Goal: Task Accomplishment & Management: Use online tool/utility

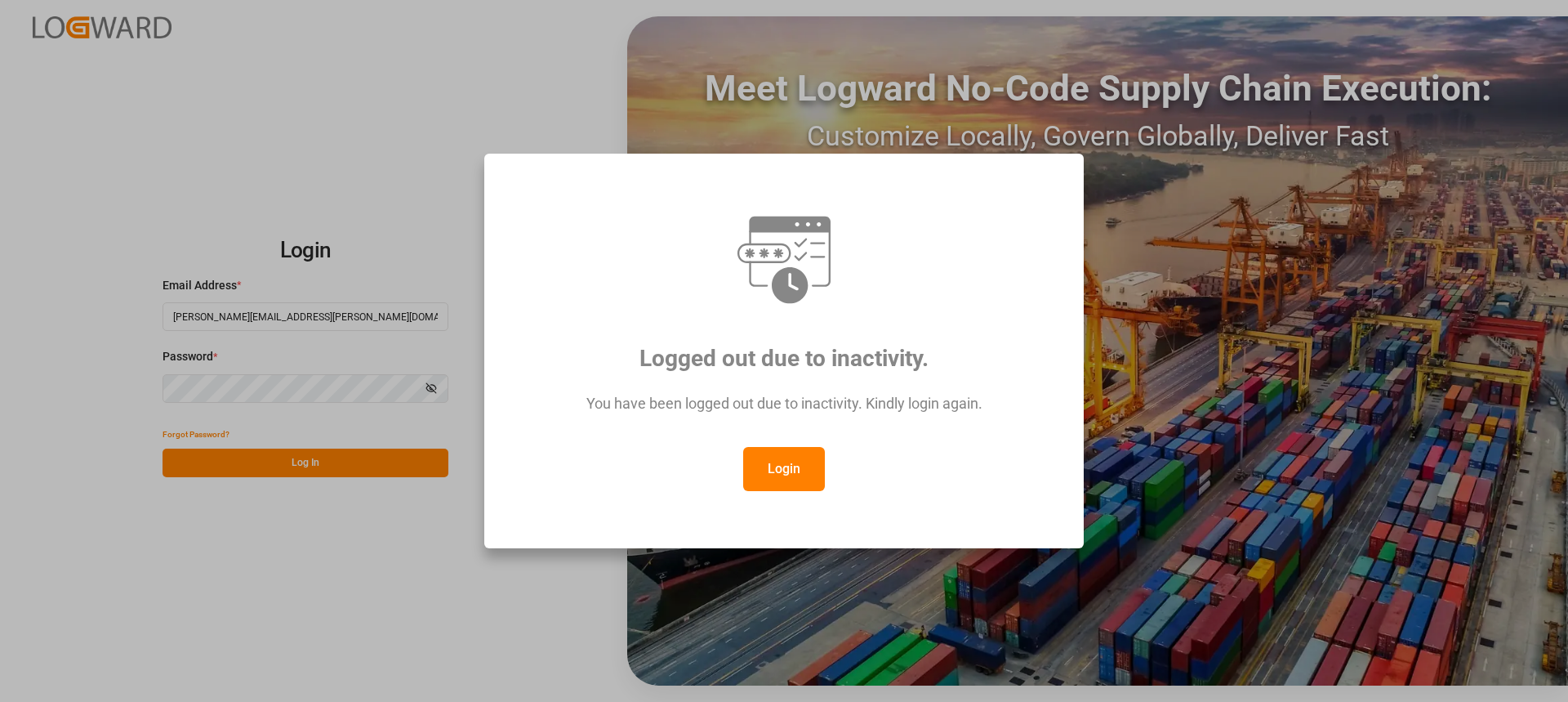
click at [794, 458] on button "Login" at bounding box center [784, 469] width 82 height 44
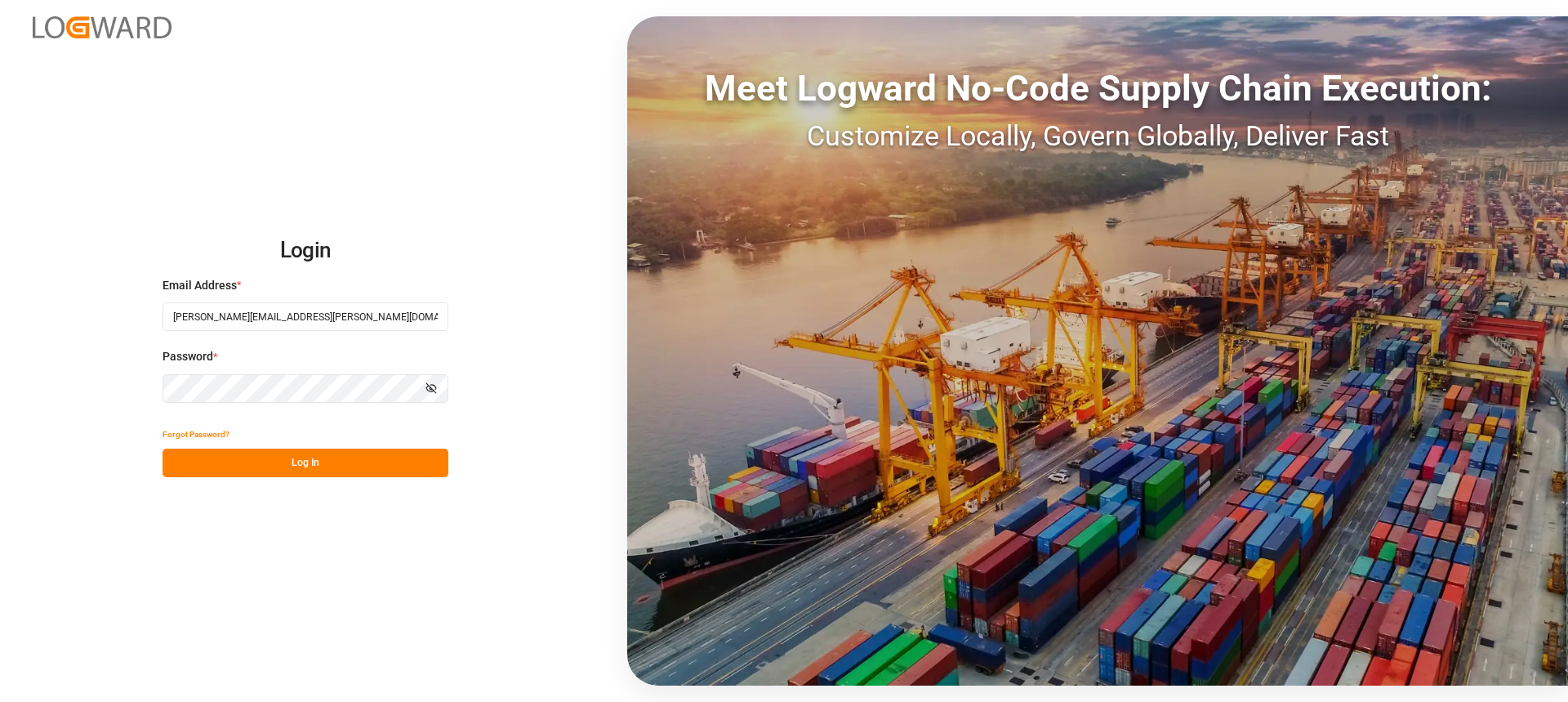
click at [324, 454] on button "Log In" at bounding box center [305, 463] width 286 height 29
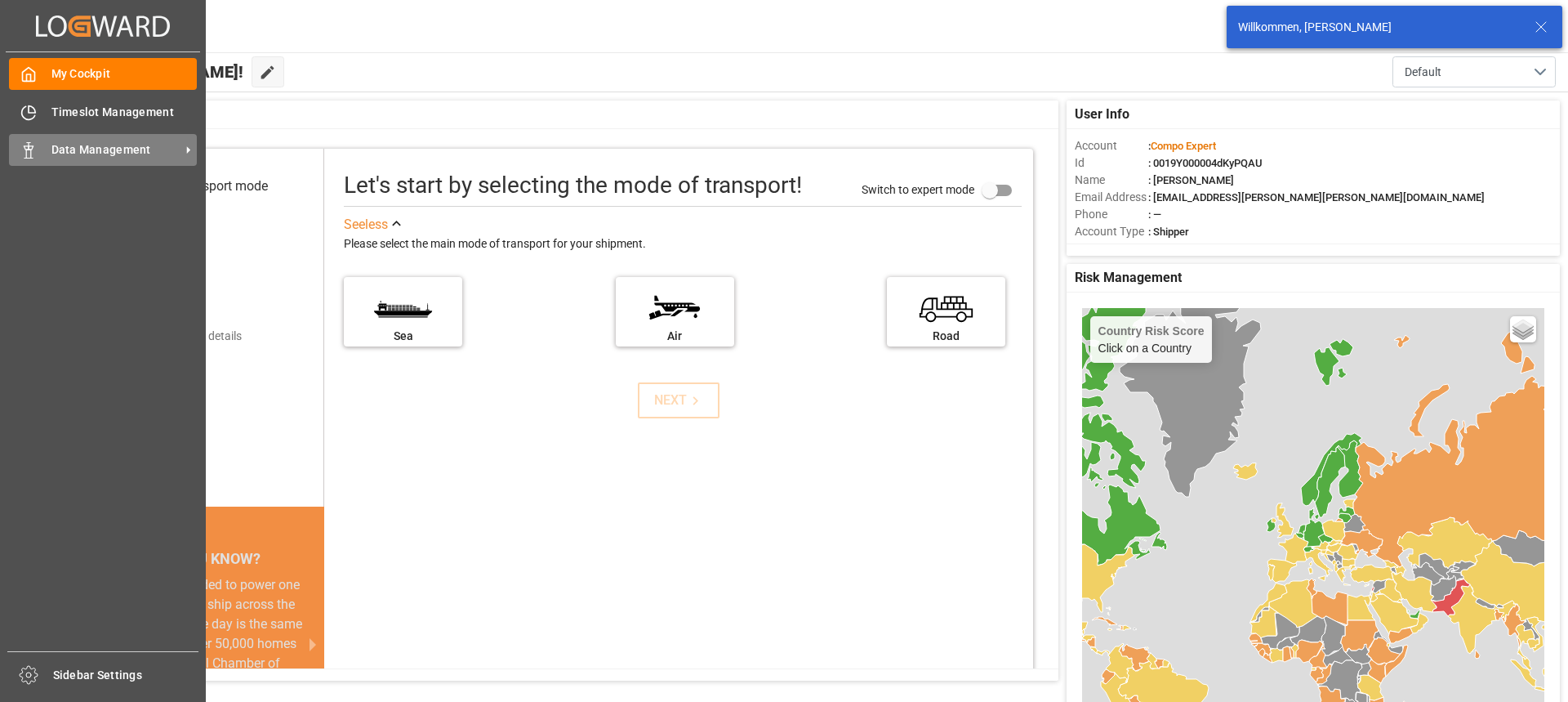
click at [38, 159] on div "Data Management Data Management" at bounding box center [103, 150] width 188 height 32
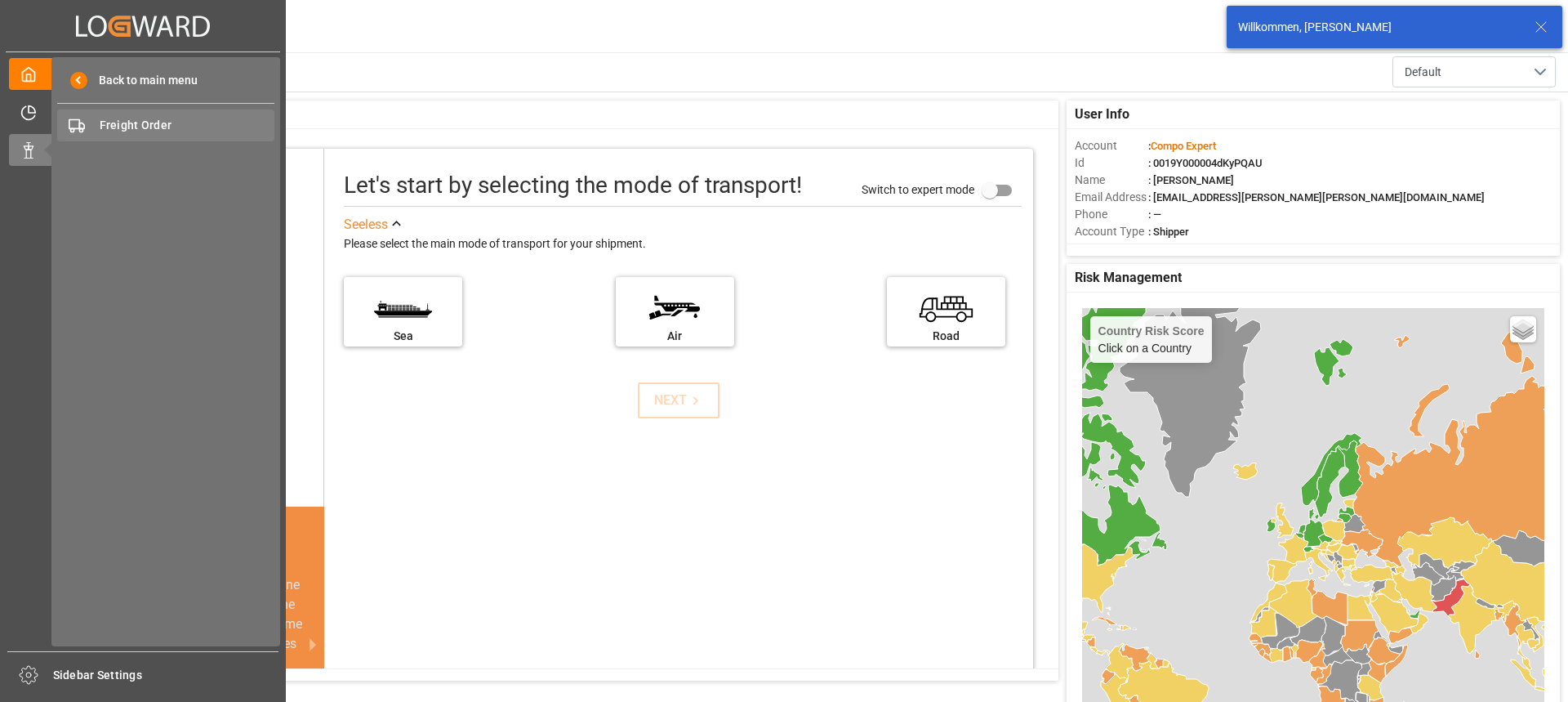
click at [172, 132] on span "Freight Order" at bounding box center [188, 125] width 176 height 17
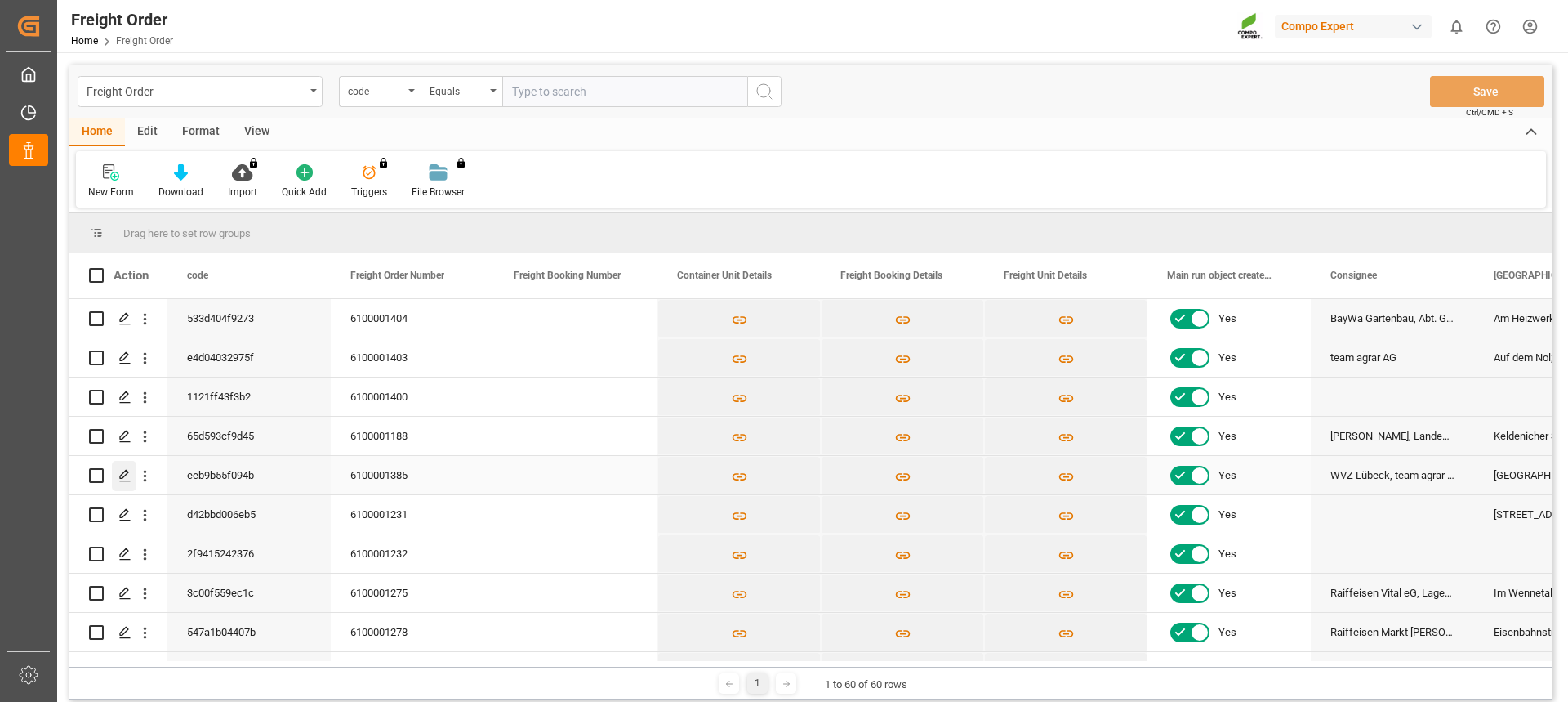
click at [118, 474] on icon "Press SPACE to select this row." at bounding box center [124, 475] width 13 height 13
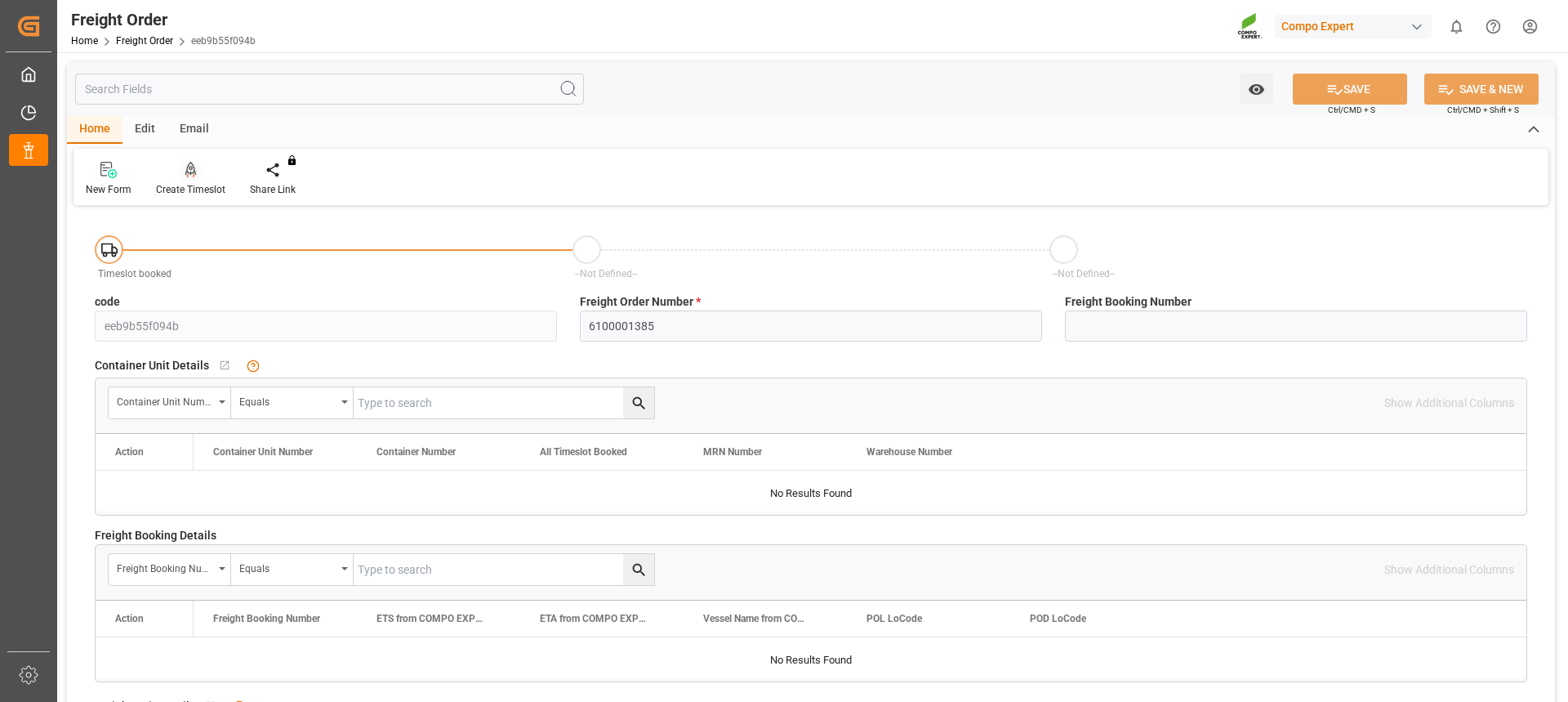
click at [196, 162] on div at bounding box center [191, 169] width 69 height 17
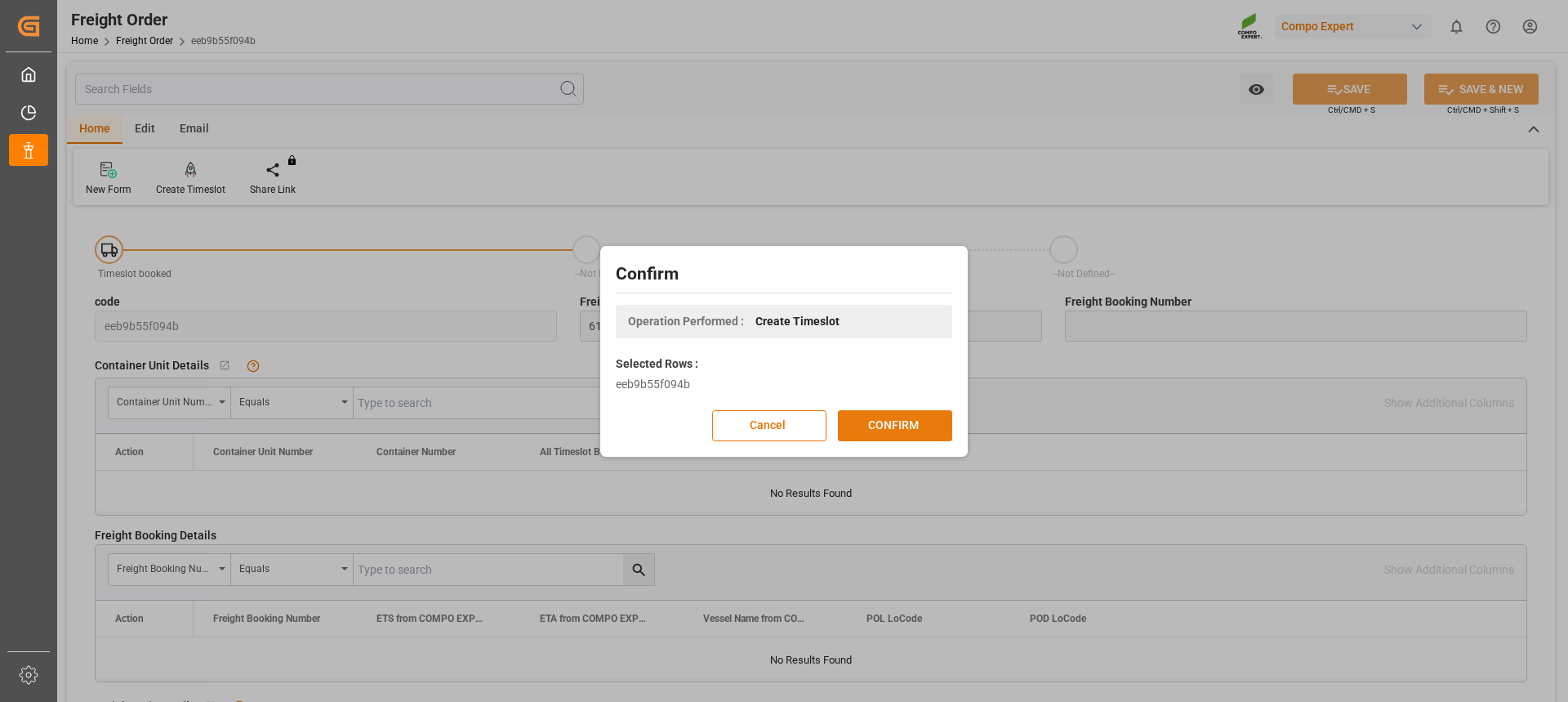
click at [903, 420] on button "CONFIRM" at bounding box center [894, 425] width 114 height 31
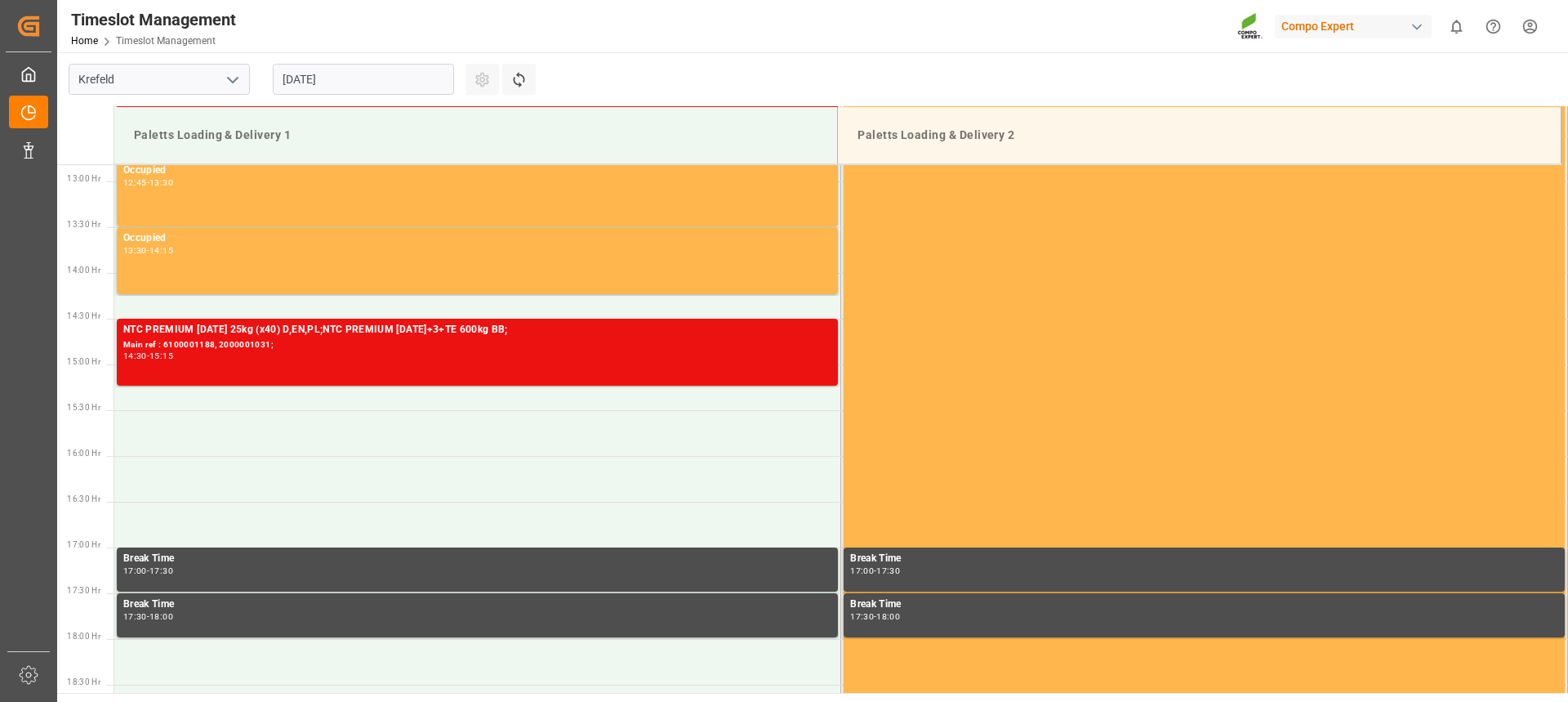
scroll to position [1179, 0]
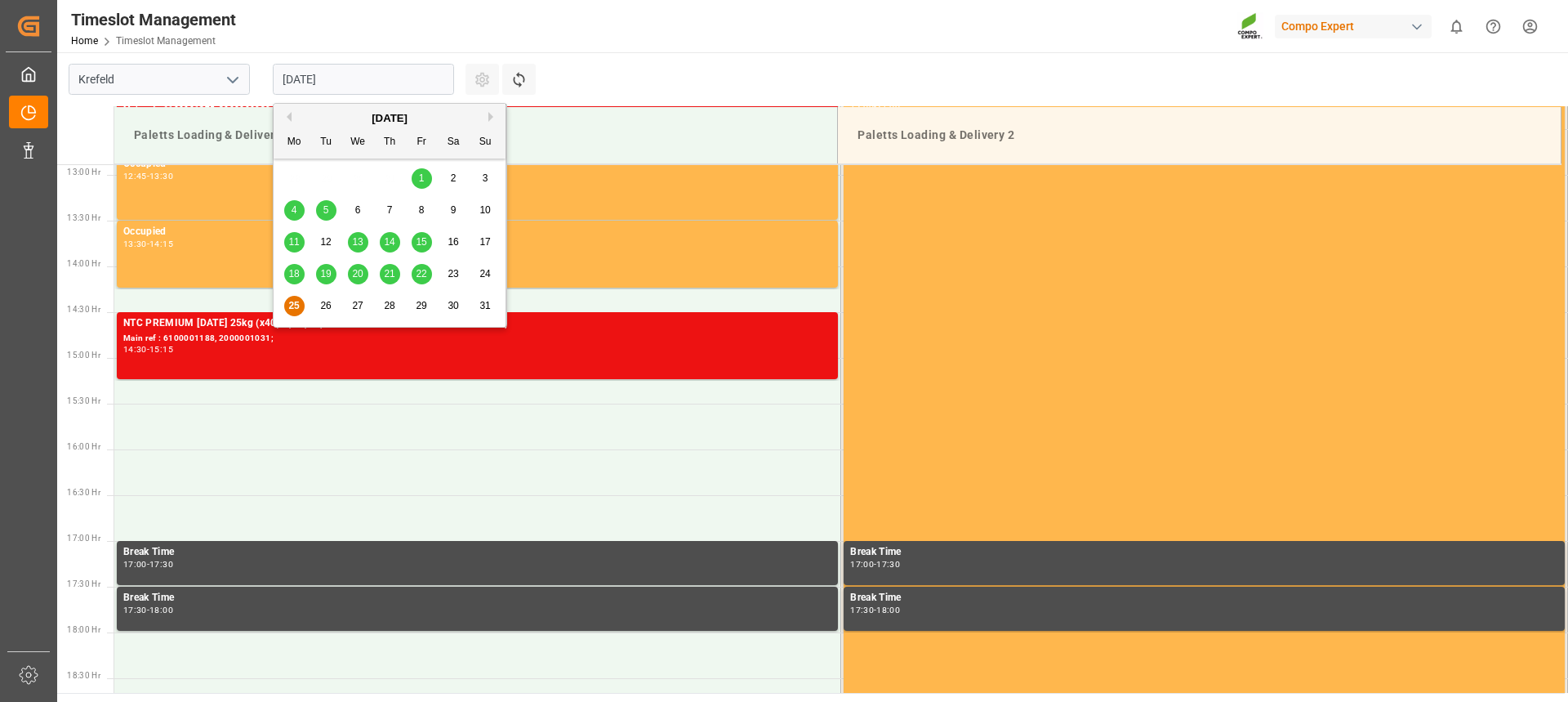
click at [332, 84] on input "25.08.2025" at bounding box center [363, 79] width 181 height 31
click at [325, 301] on span "26" at bounding box center [325, 306] width 11 height 12
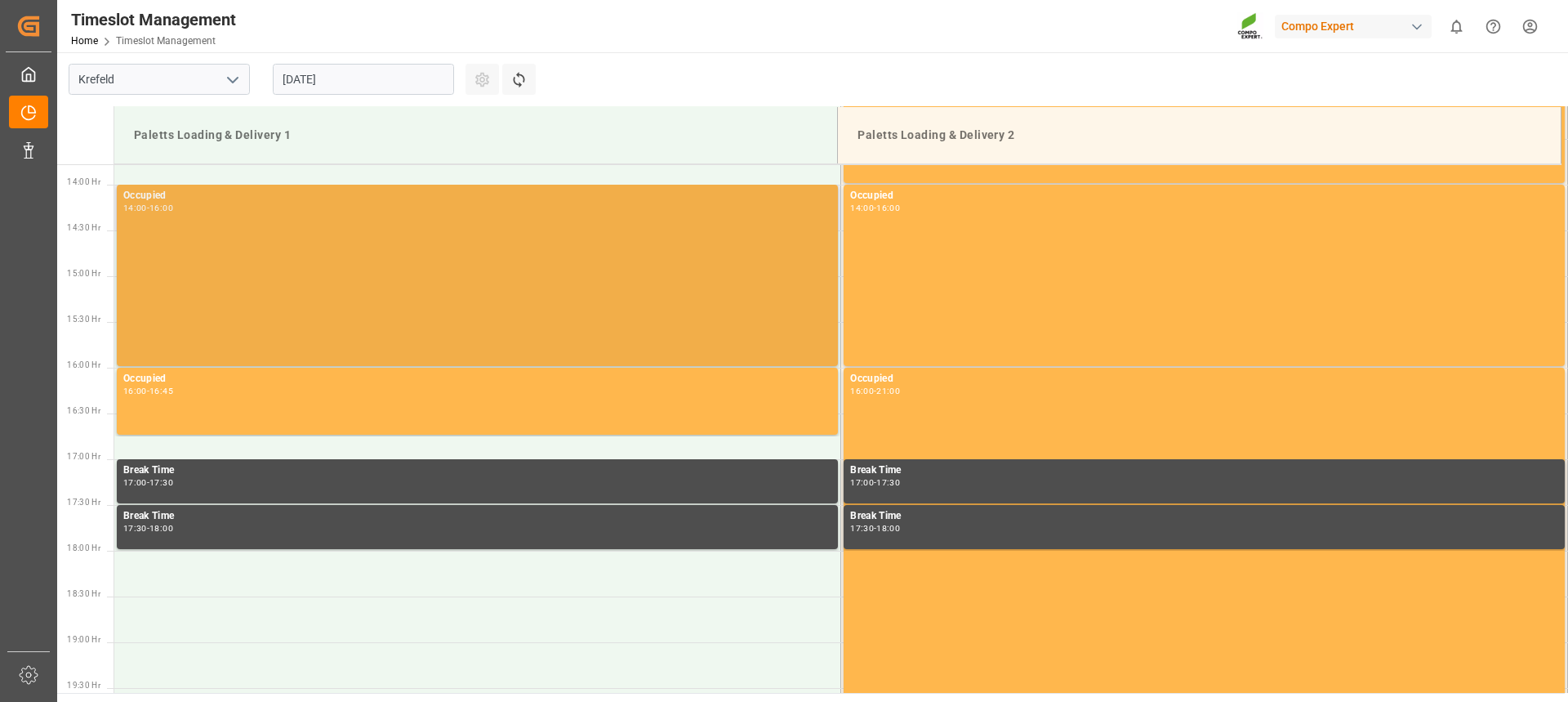
scroll to position [1424, 0]
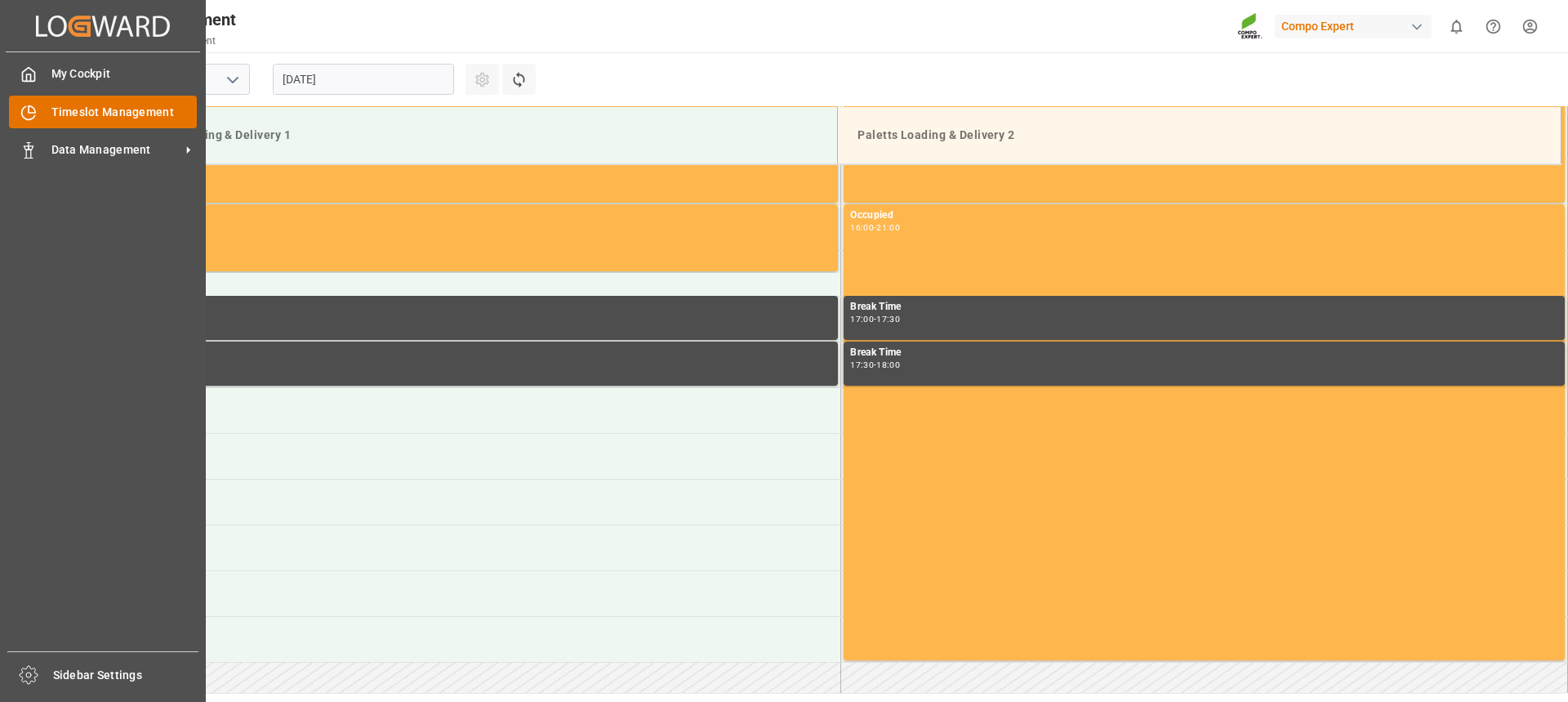
click at [134, 108] on span "Timeslot Management" at bounding box center [124, 112] width 146 height 17
click at [44, 110] on div "Timeslot Management Timeslot Management" at bounding box center [103, 112] width 188 height 32
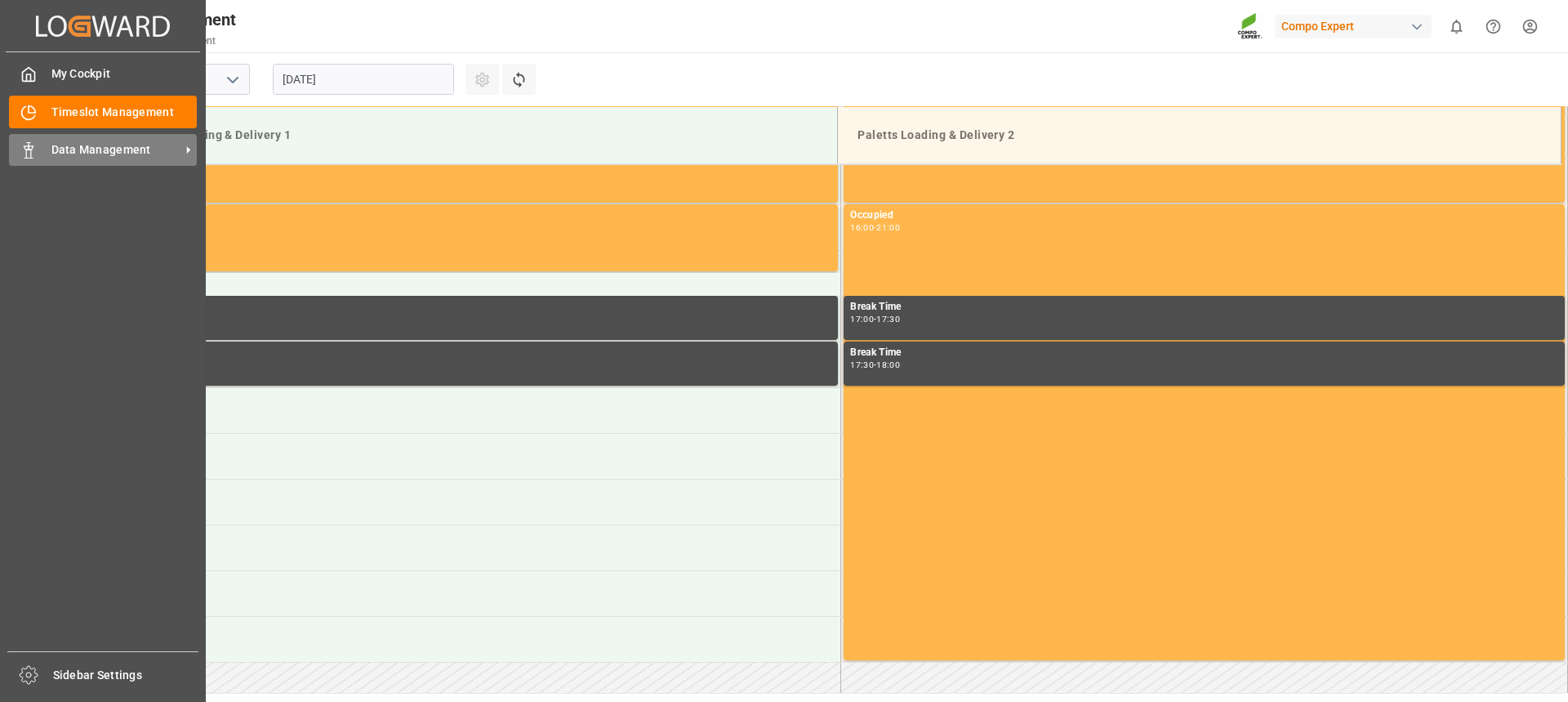
click at [69, 145] on span "Data Management" at bounding box center [116, 150] width 129 height 17
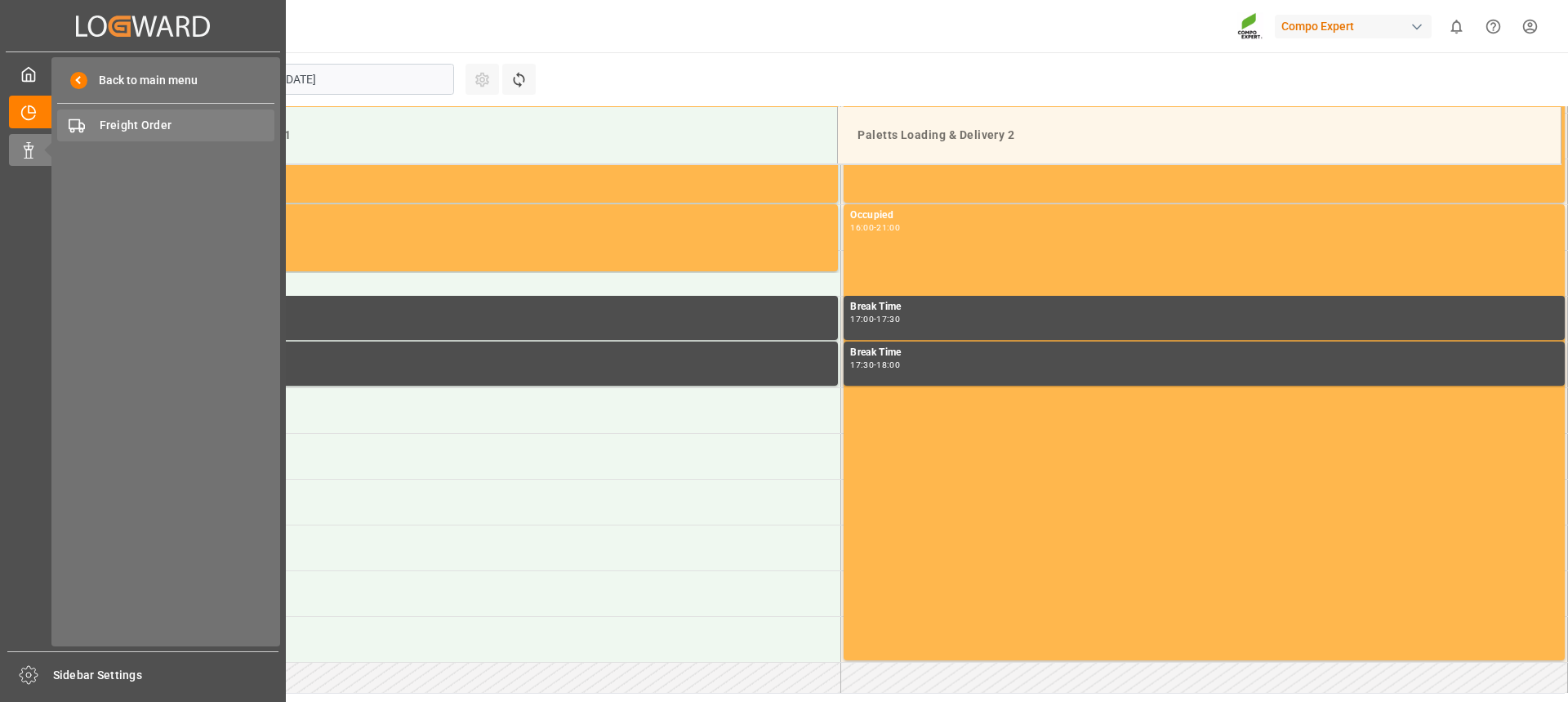
click at [112, 118] on span "Freight Order" at bounding box center [188, 125] width 176 height 17
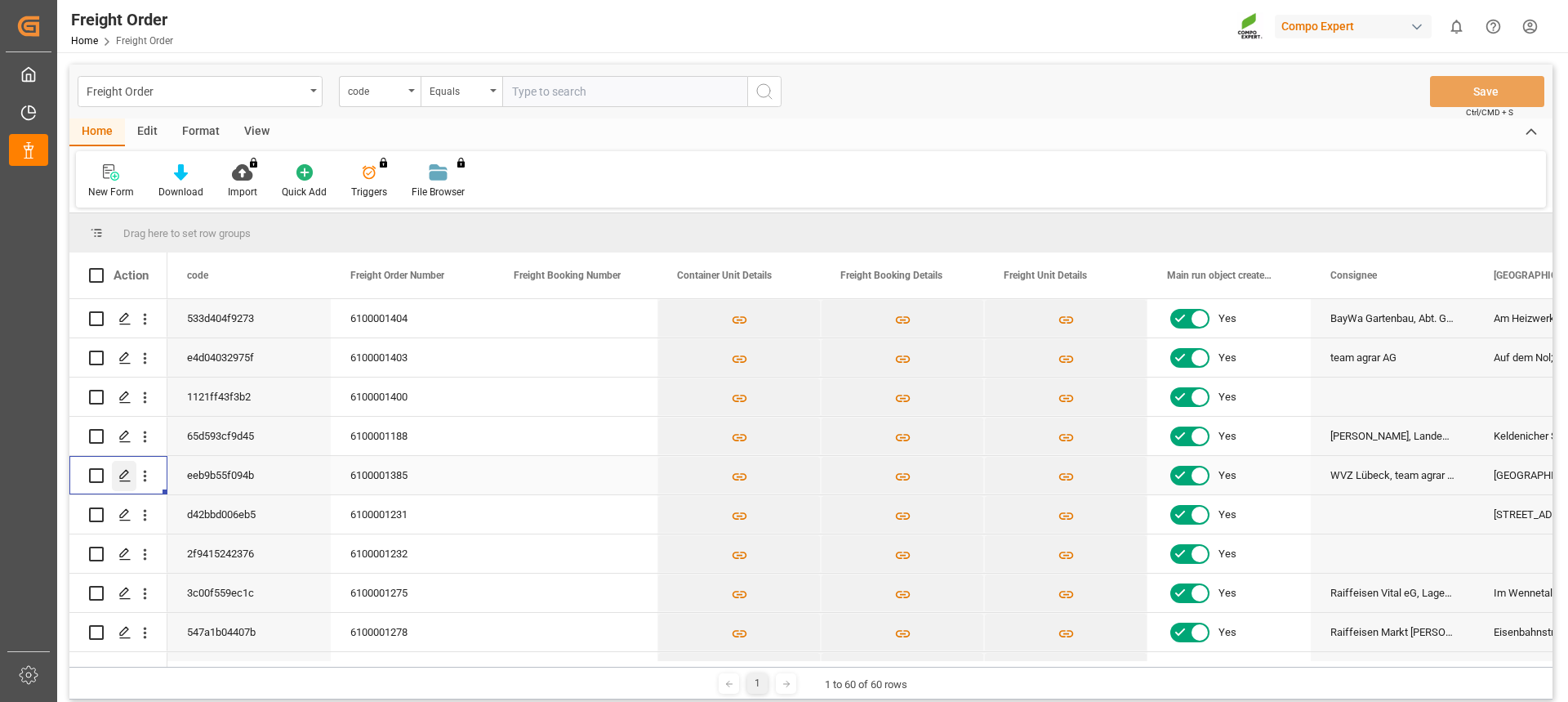
click at [125, 478] on icon "Press SPACE to select this row." at bounding box center [124, 475] width 13 height 13
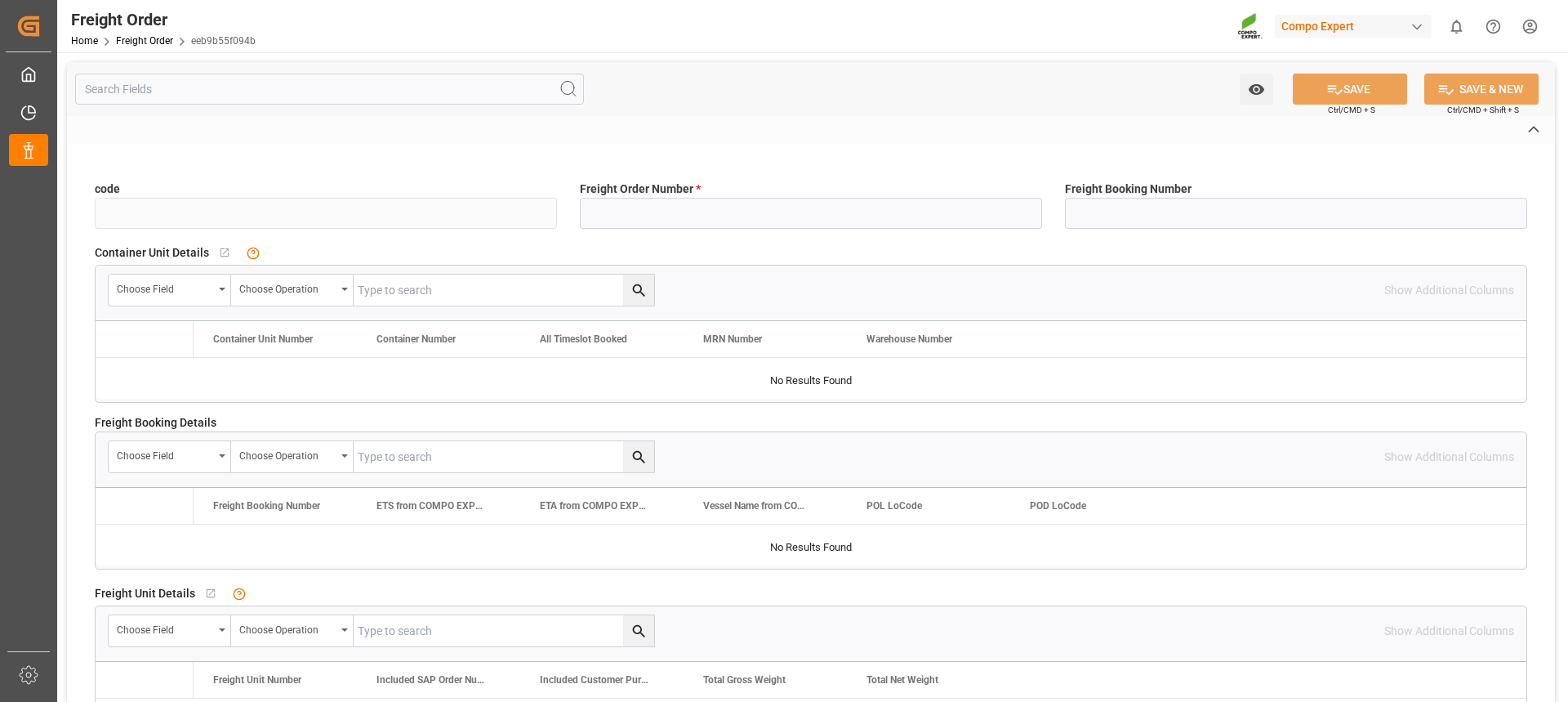
type input "eeb9b55f094b"
type input "6100001385"
type input "No"
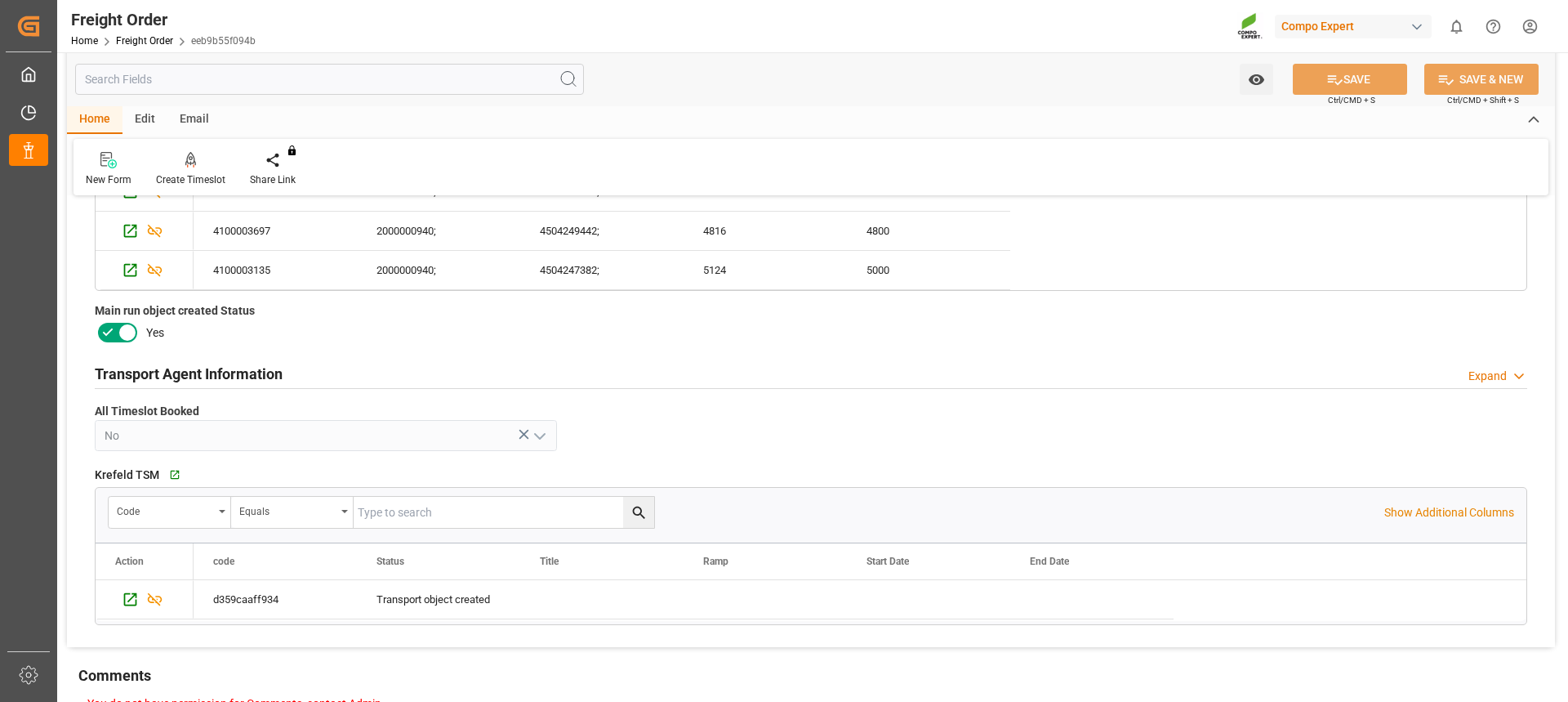
scroll to position [735, 0]
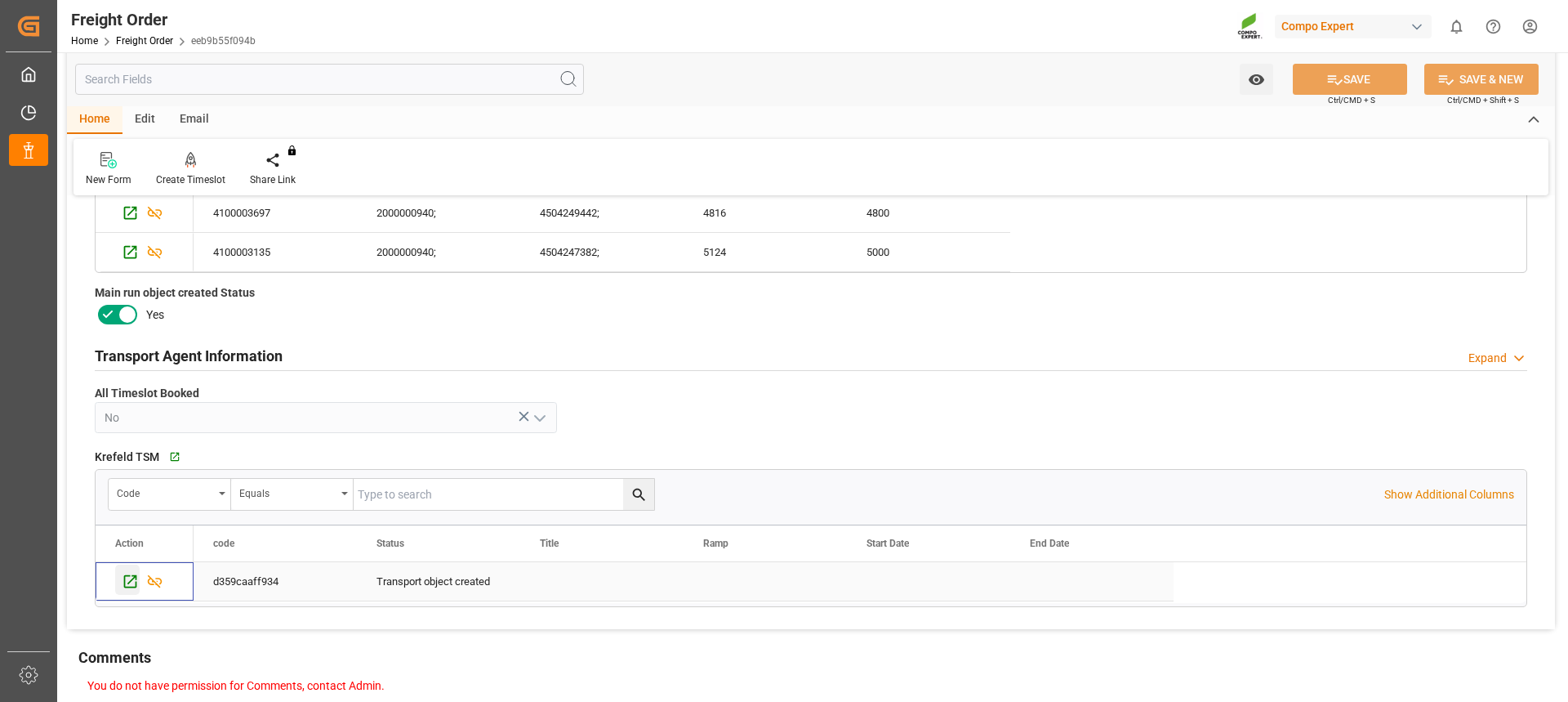
click at [121, 575] on div "Press SPACE to select this row." at bounding box center [127, 580] width 25 height 30
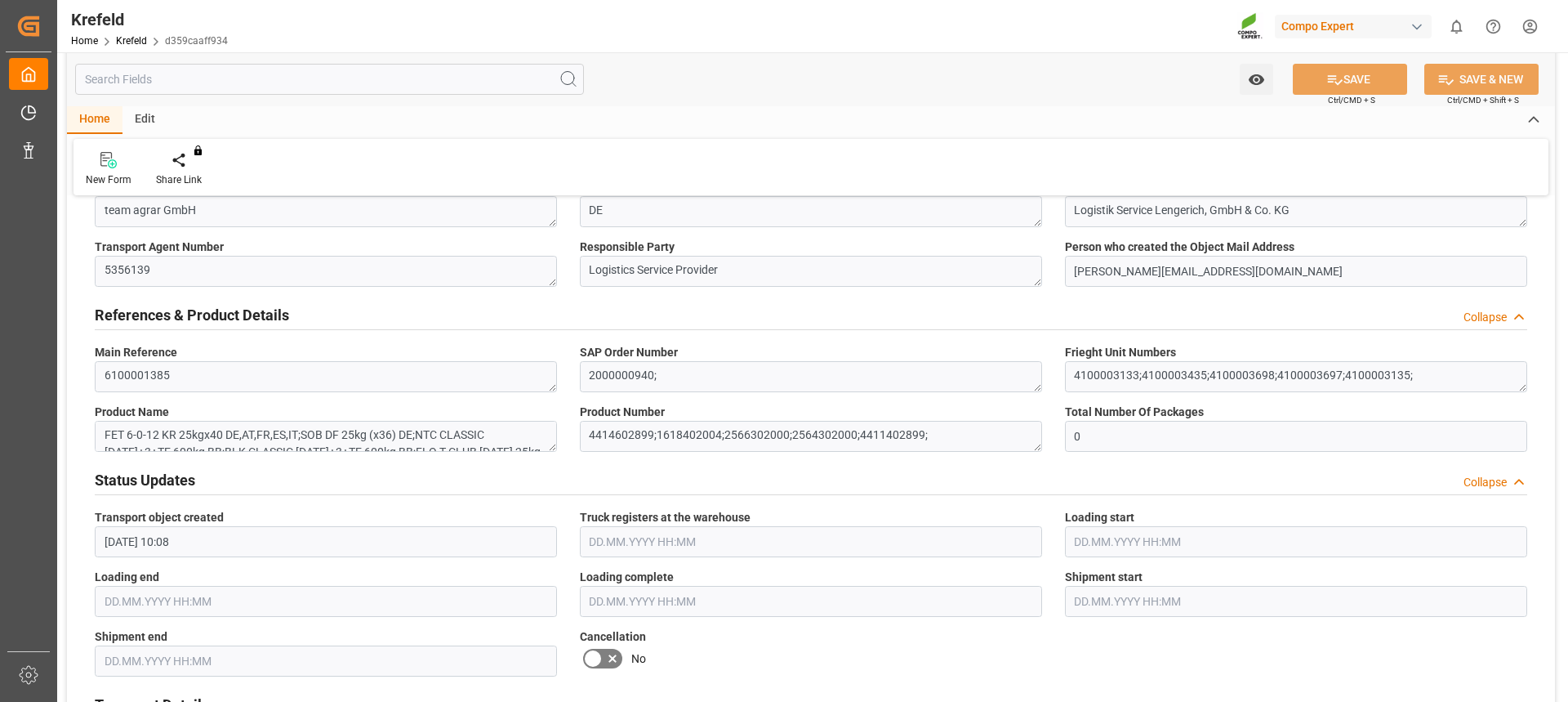
scroll to position [572, 0]
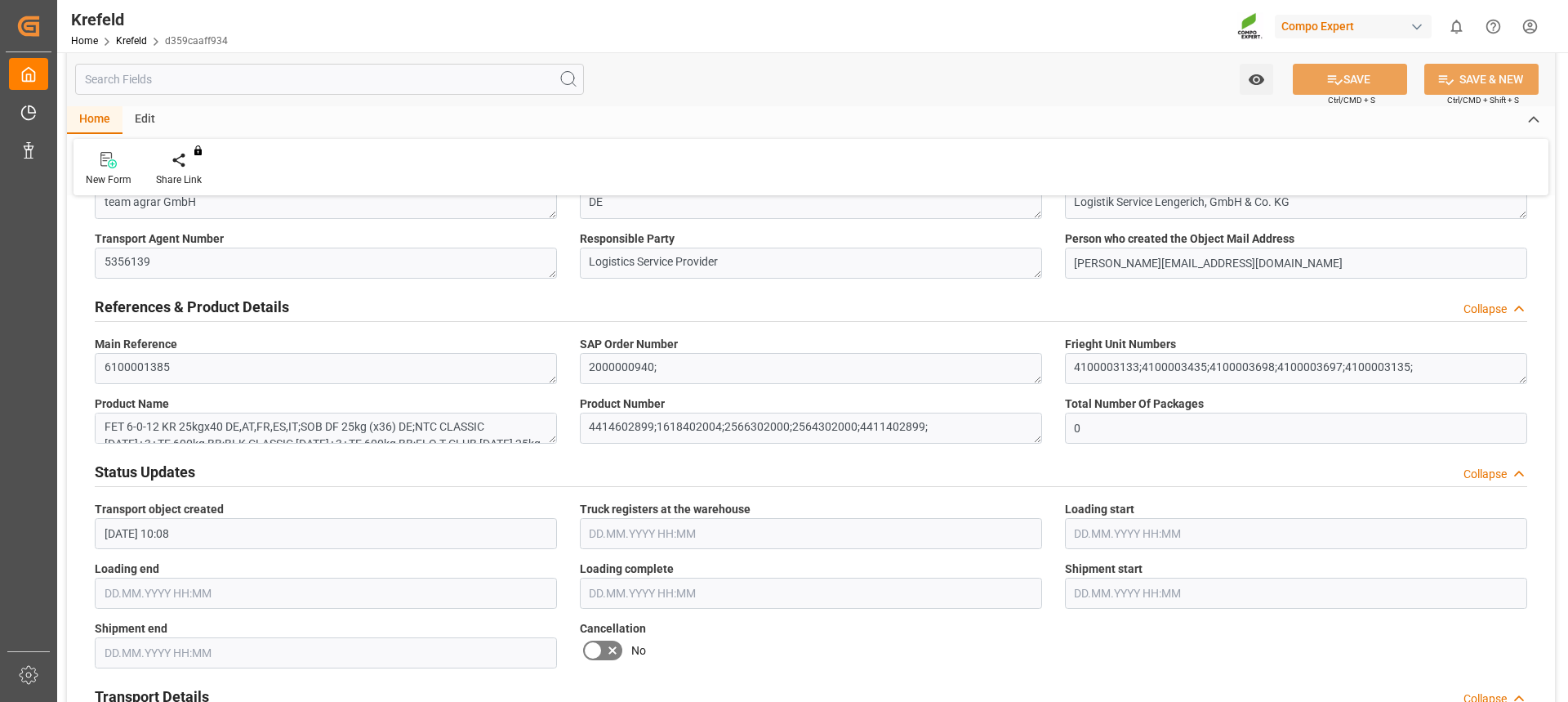
click at [615, 647] on icon at bounding box center [613, 651] width 8 height 8
click at [0, 0] on input "checkbox" at bounding box center [0, 0] width 0 height 0
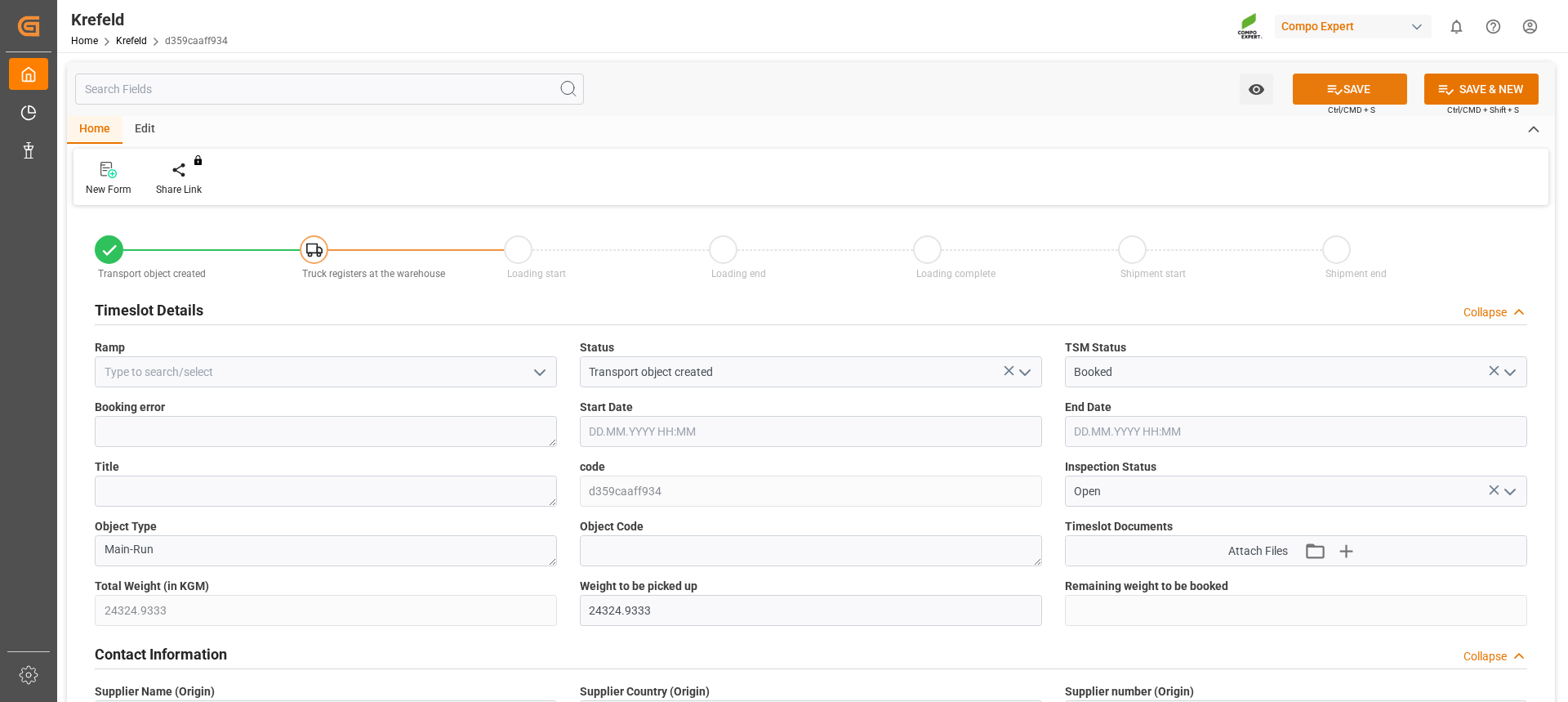
click at [1353, 90] on button "SAVE" at bounding box center [1349, 89] width 114 height 31
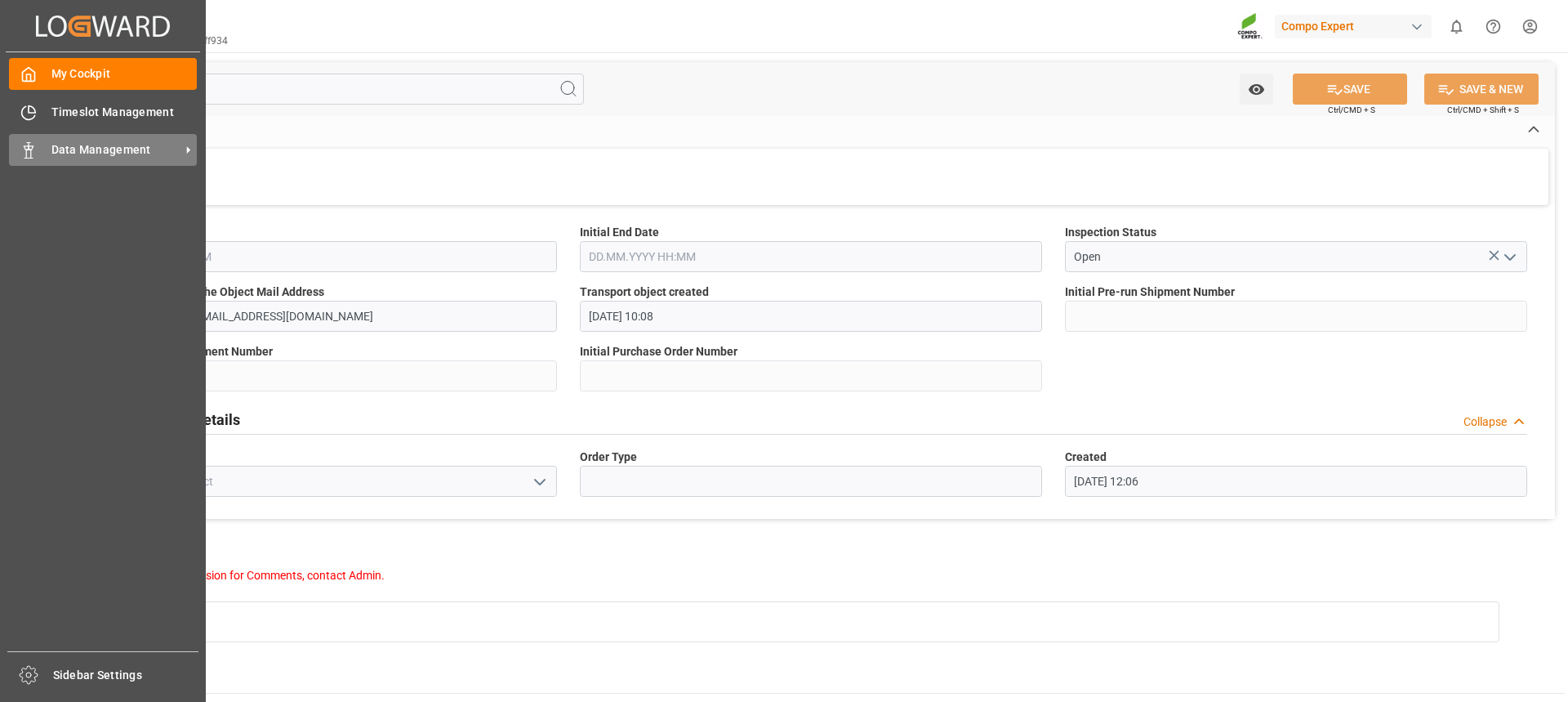
click at [133, 159] on div "Data Management Data Management" at bounding box center [103, 150] width 188 height 32
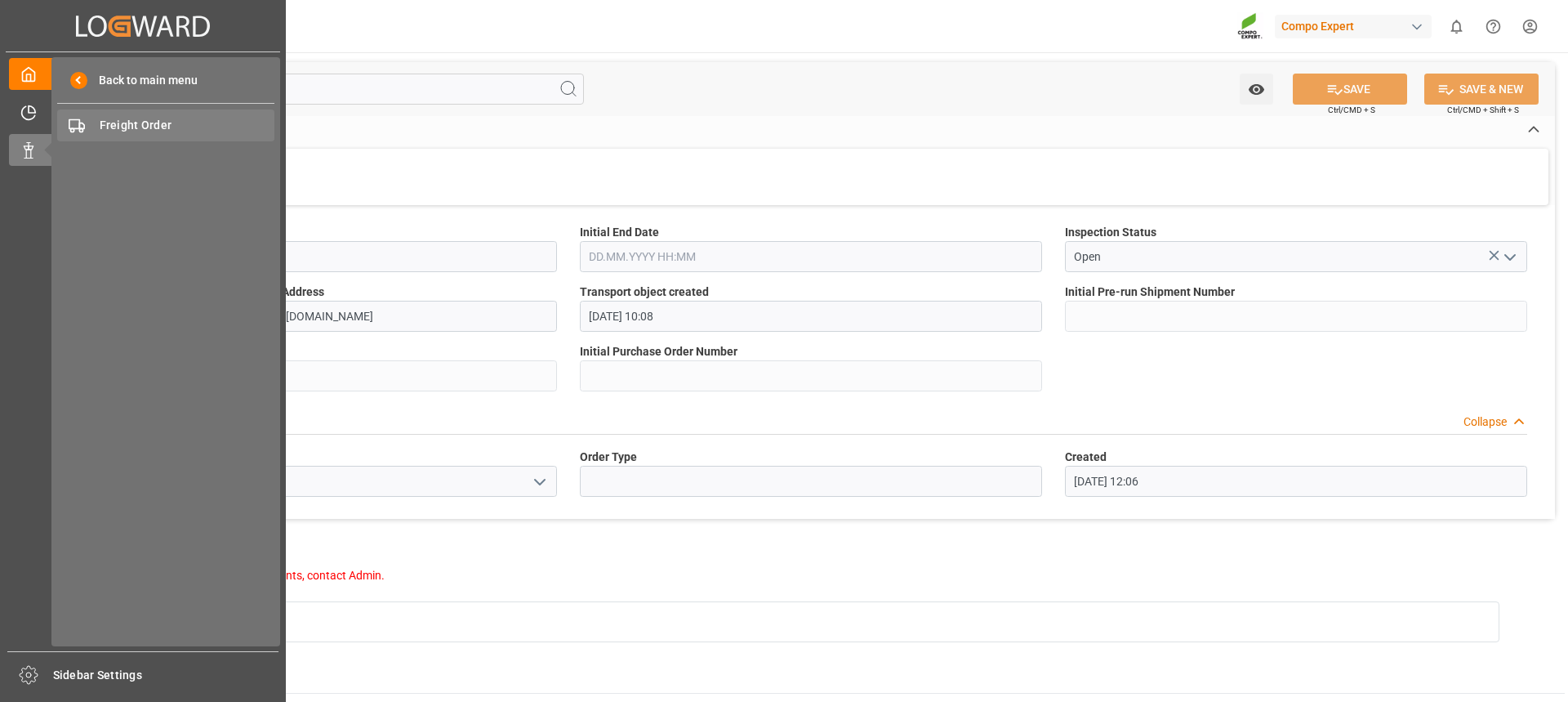
click at [142, 123] on span "Freight Order" at bounding box center [188, 125] width 176 height 17
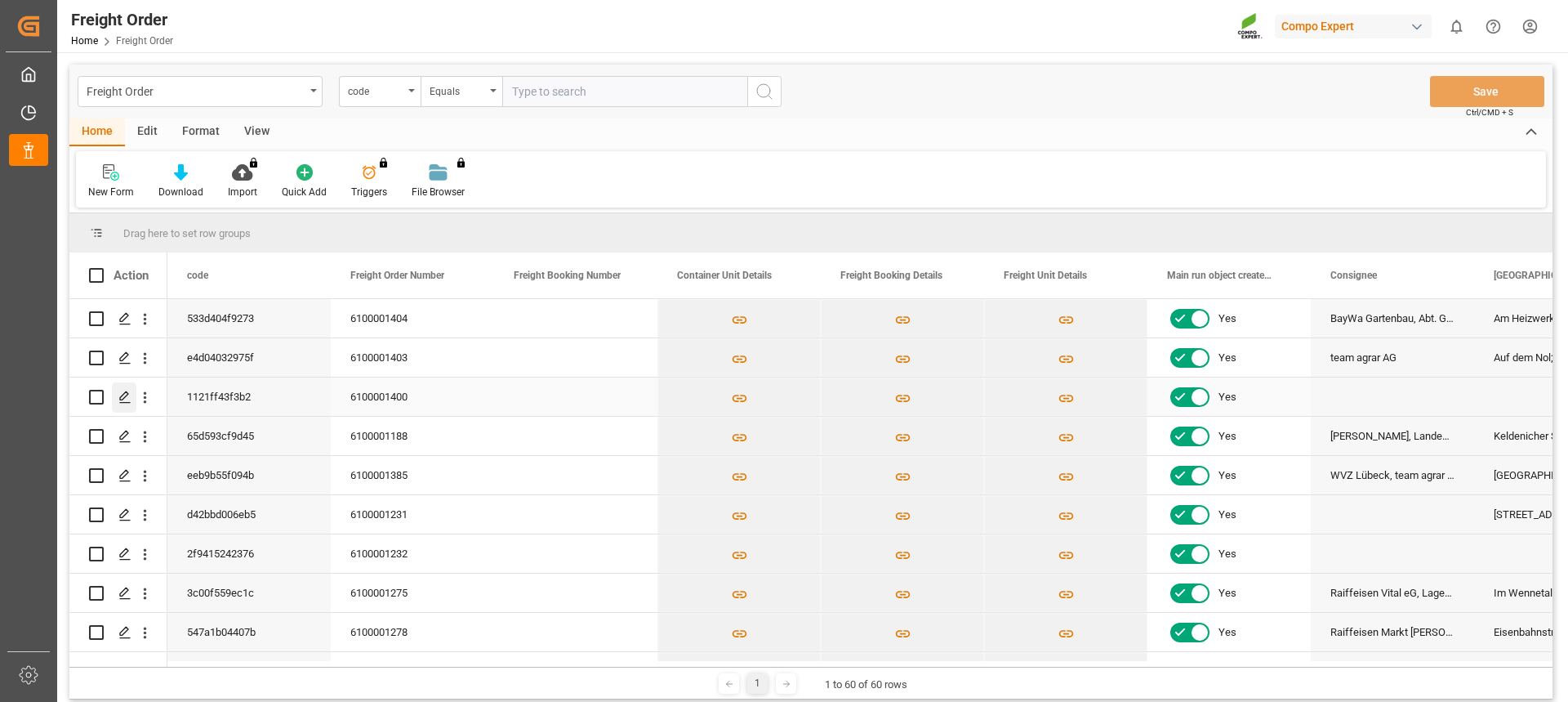
click at [118, 396] on icon "Press SPACE to select this row." at bounding box center [124, 397] width 13 height 13
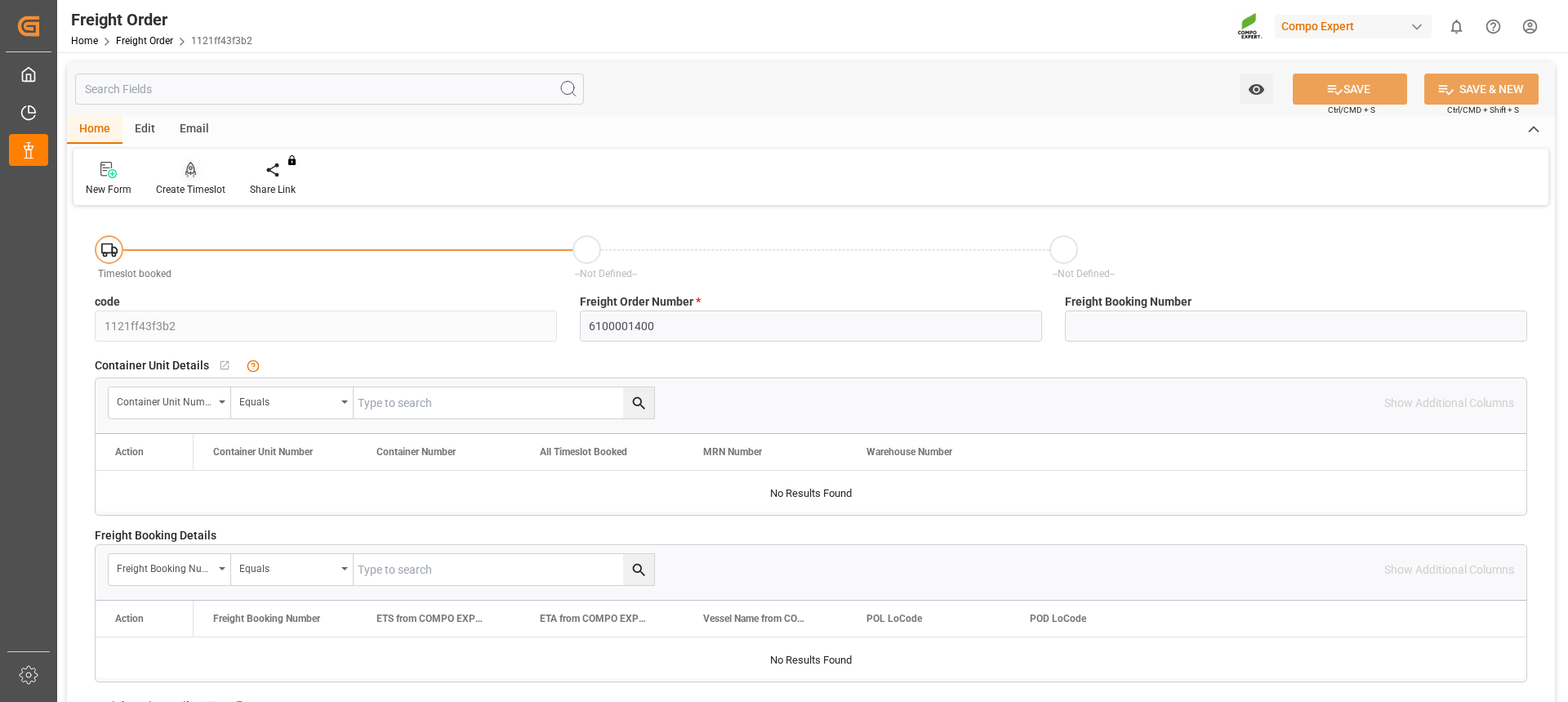
click at [183, 184] on div "Create Timeslot" at bounding box center [191, 189] width 69 height 14
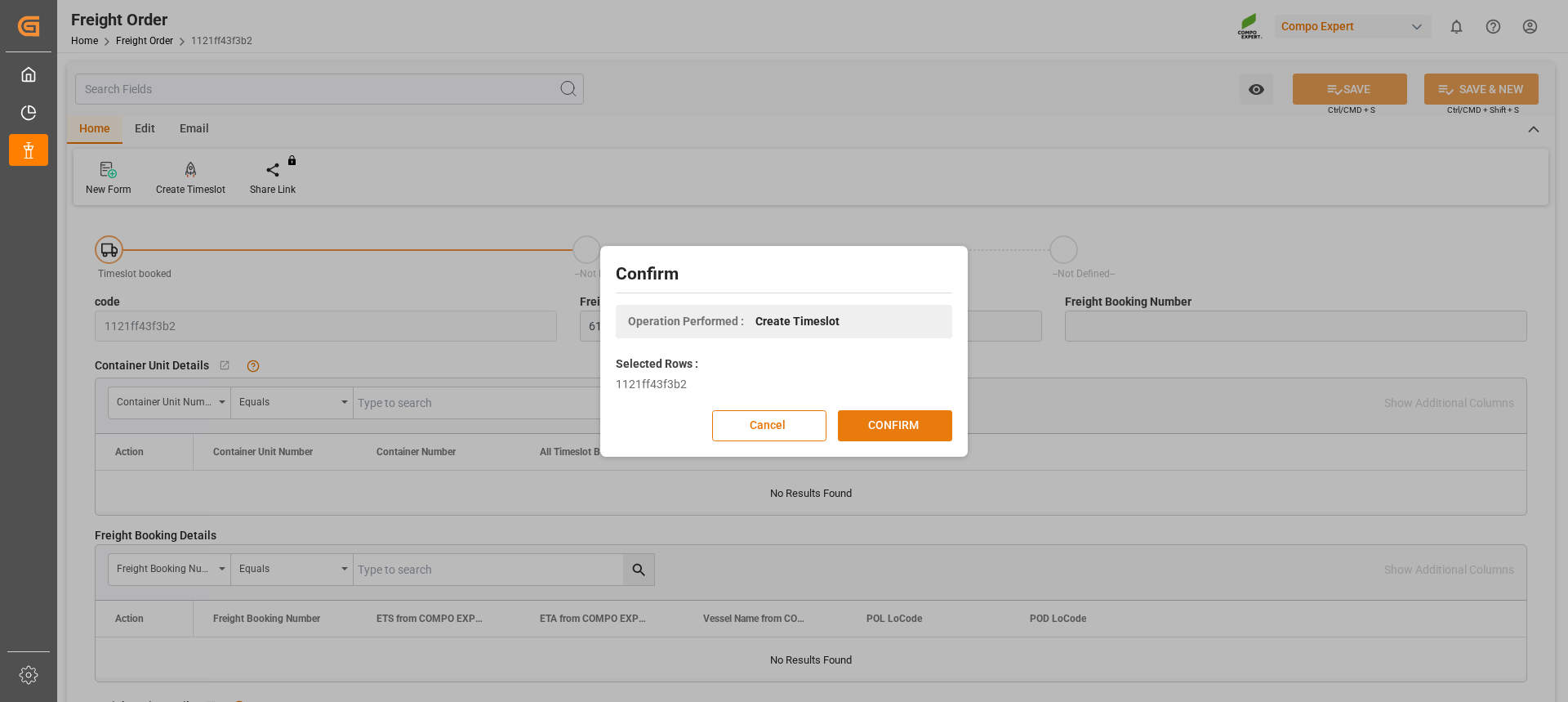
click at [891, 417] on button "CONFIRM" at bounding box center [894, 425] width 114 height 31
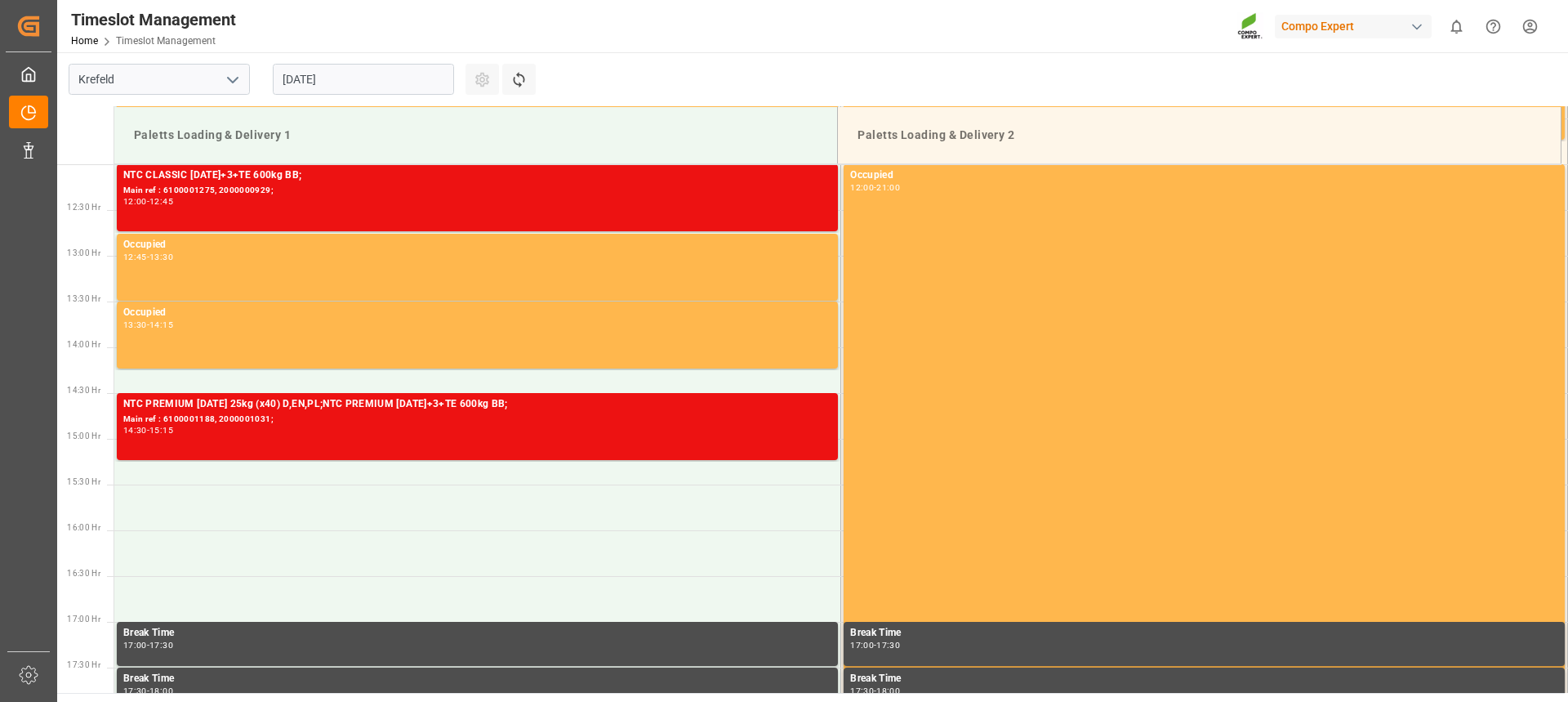
scroll to position [1179, 0]
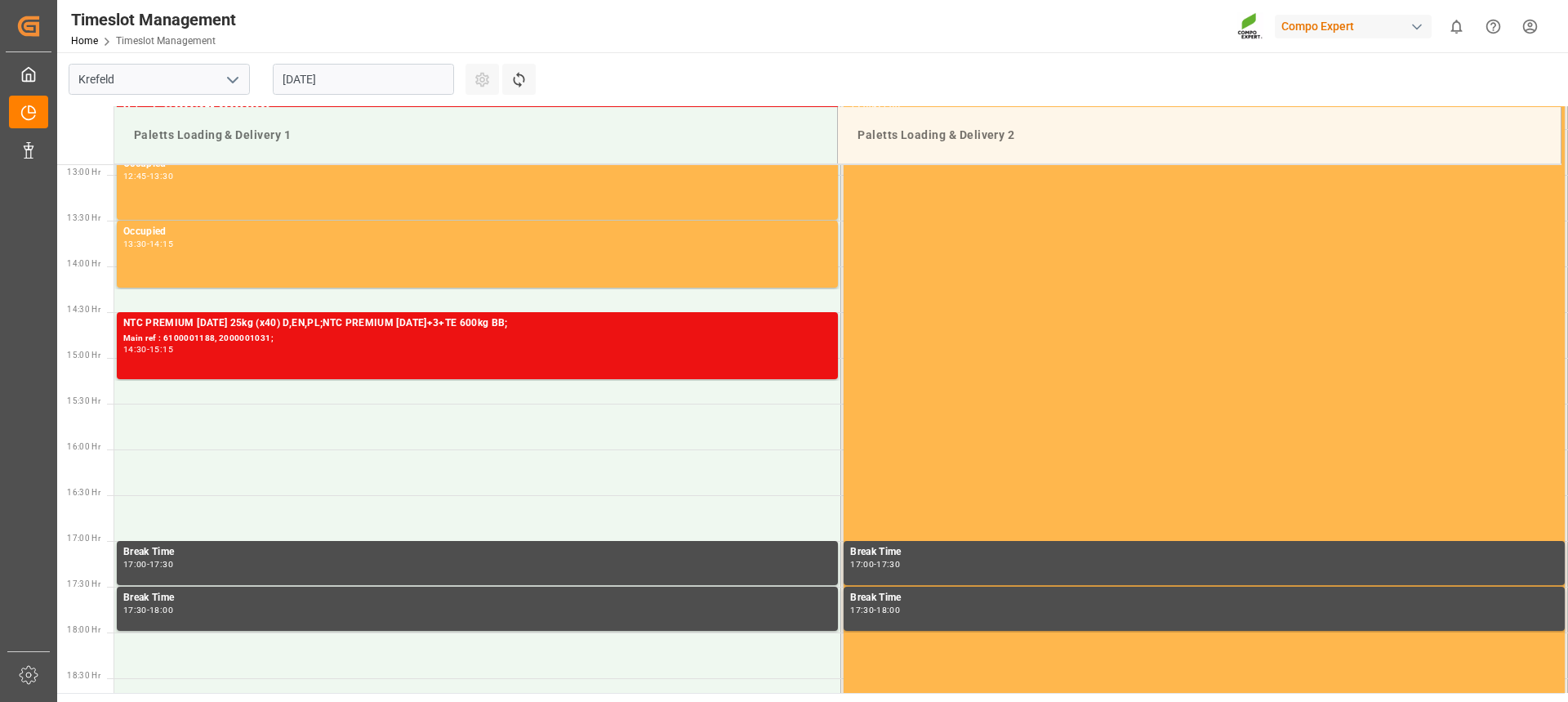
click at [346, 85] on input "25.08.2025" at bounding box center [363, 79] width 181 height 31
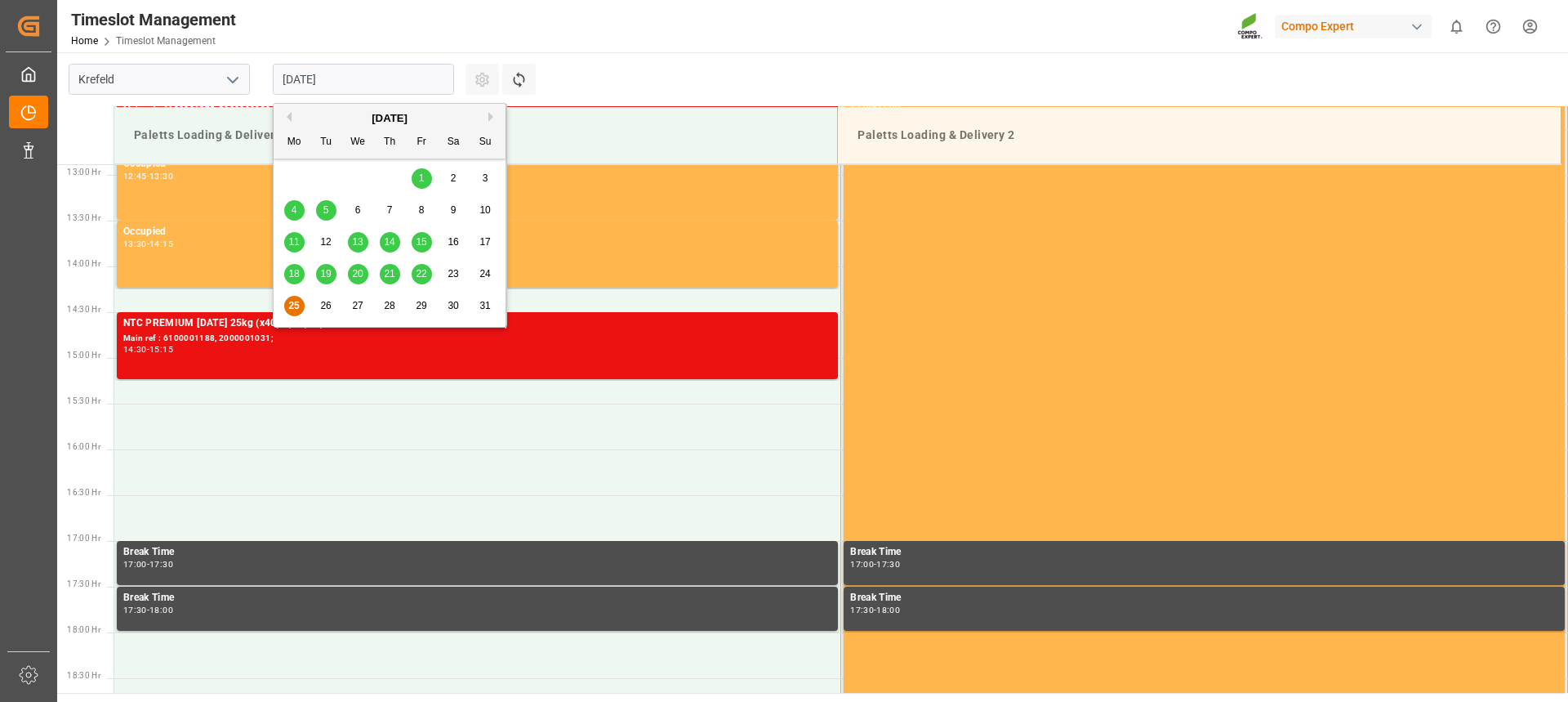
click at [348, 304] on div "27" at bounding box center [358, 306] width 20 height 19
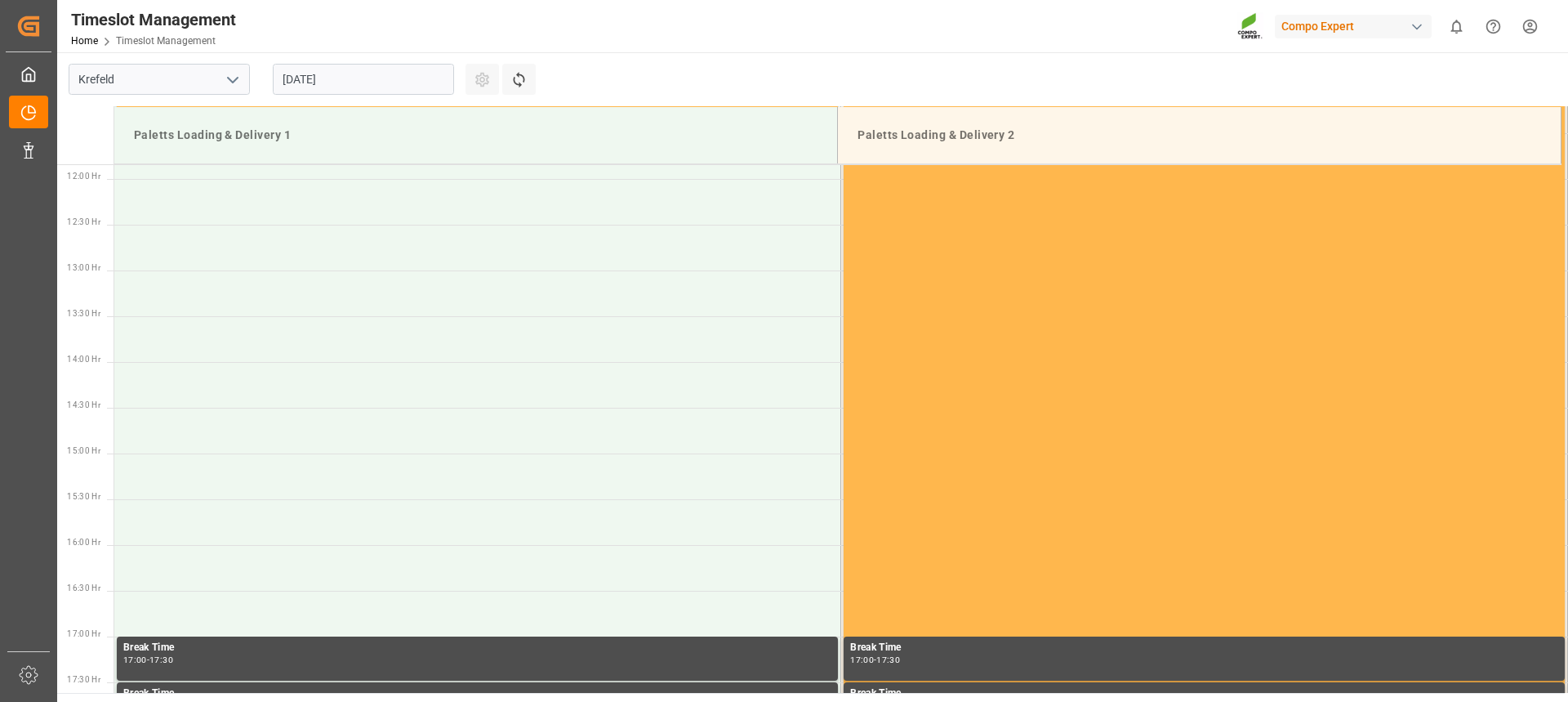
scroll to position [934, 0]
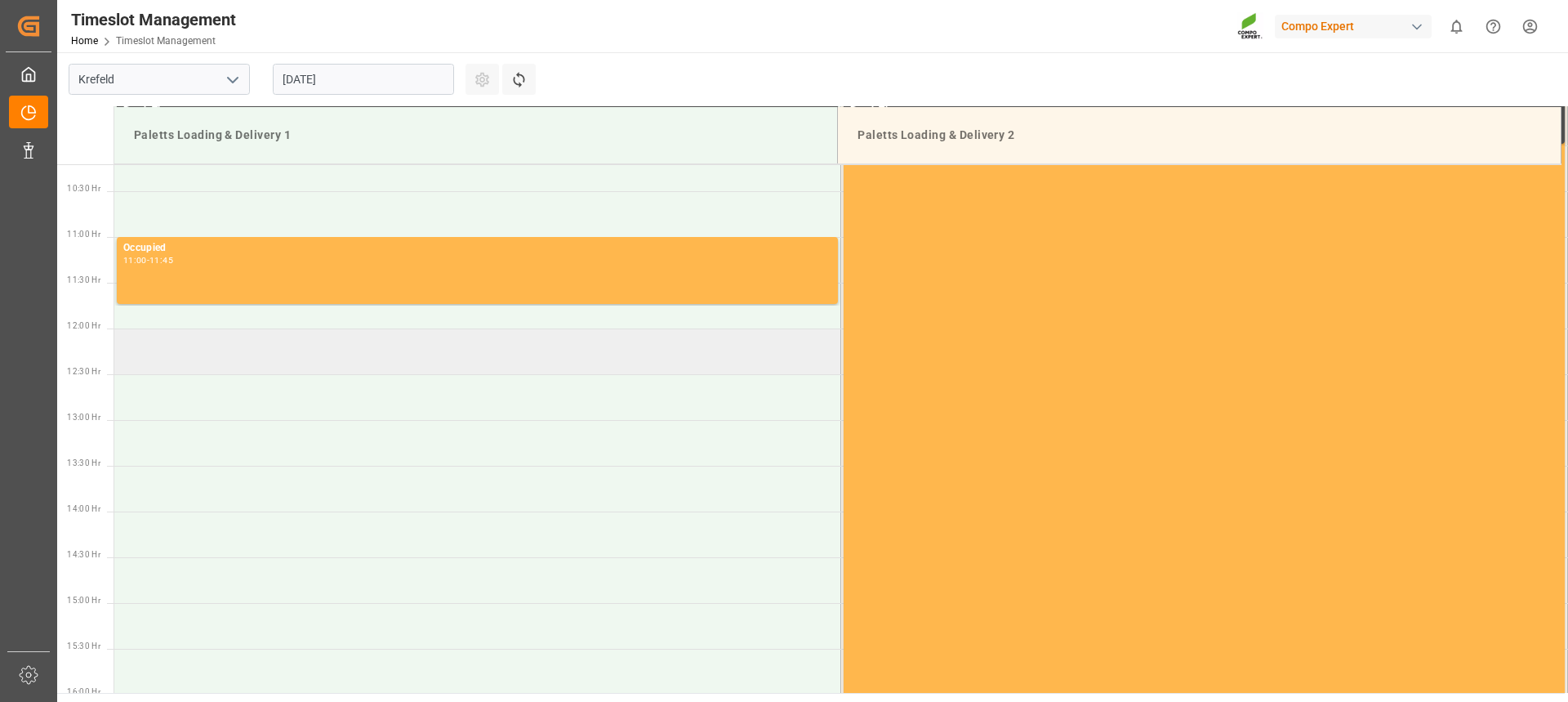
click at [410, 355] on td at bounding box center [478, 351] width 727 height 46
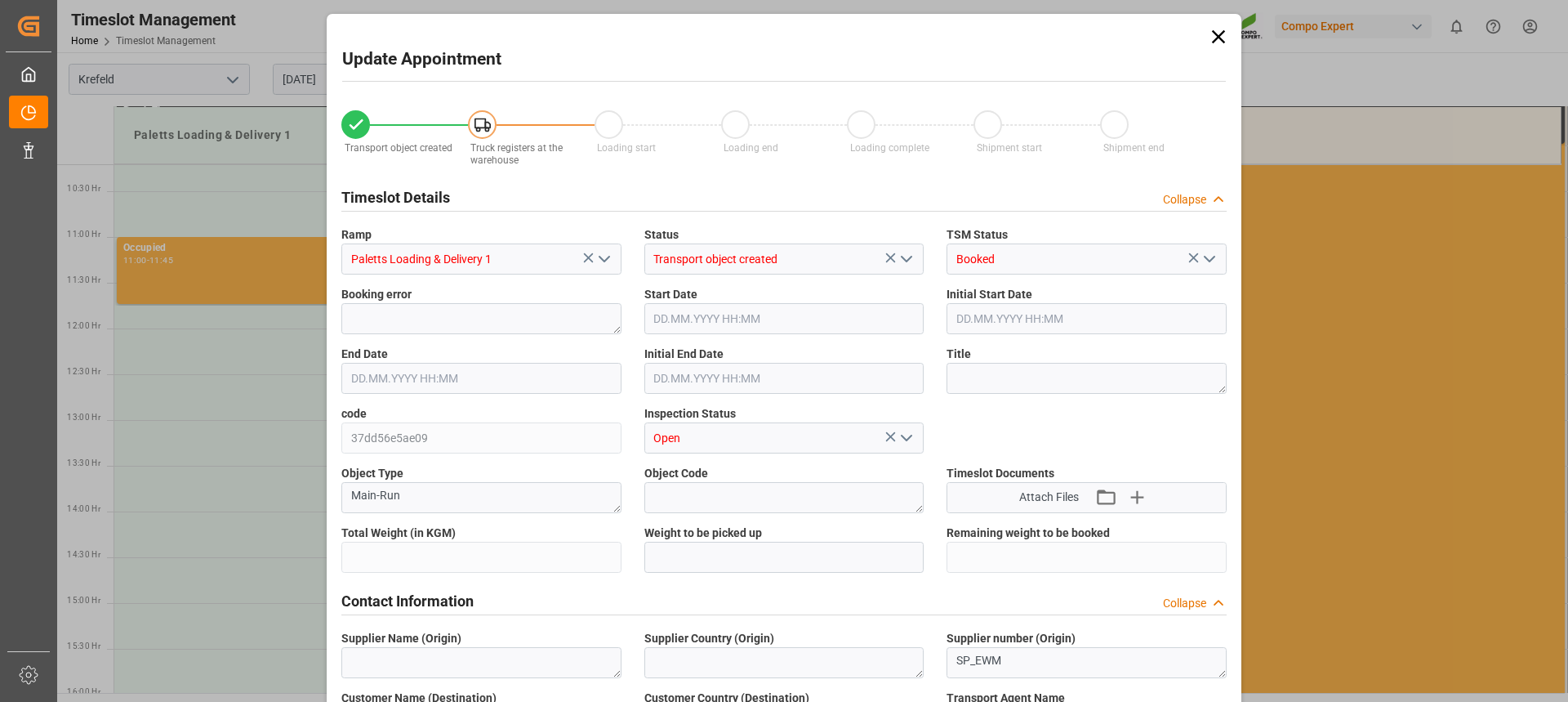
type input "20379.2"
type input "0"
type input "27.08.2025 12:00"
type input "27.08.2025 12:30"
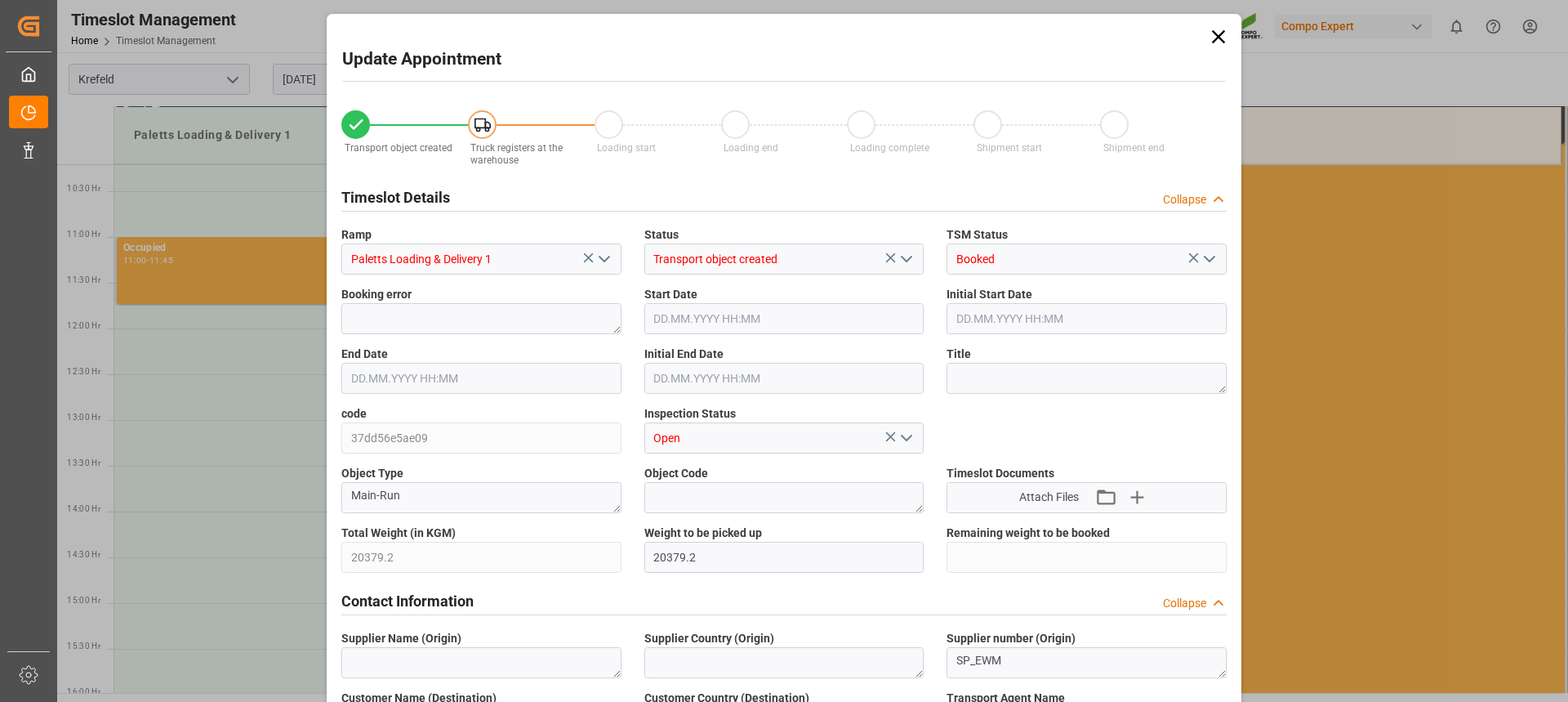
type input "25.08.2025 12:41"
type input "25.08.2025 12:08"
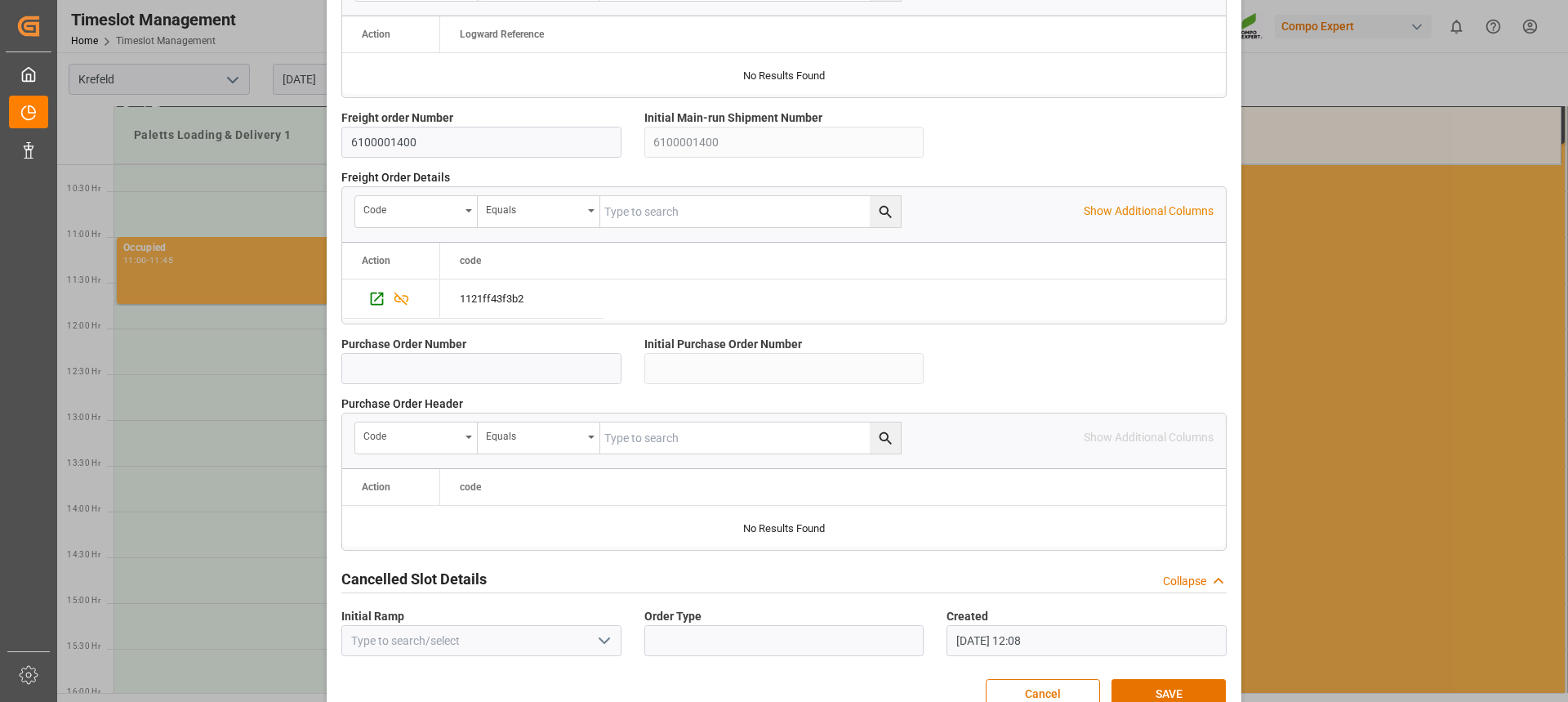
scroll to position [1457, 0]
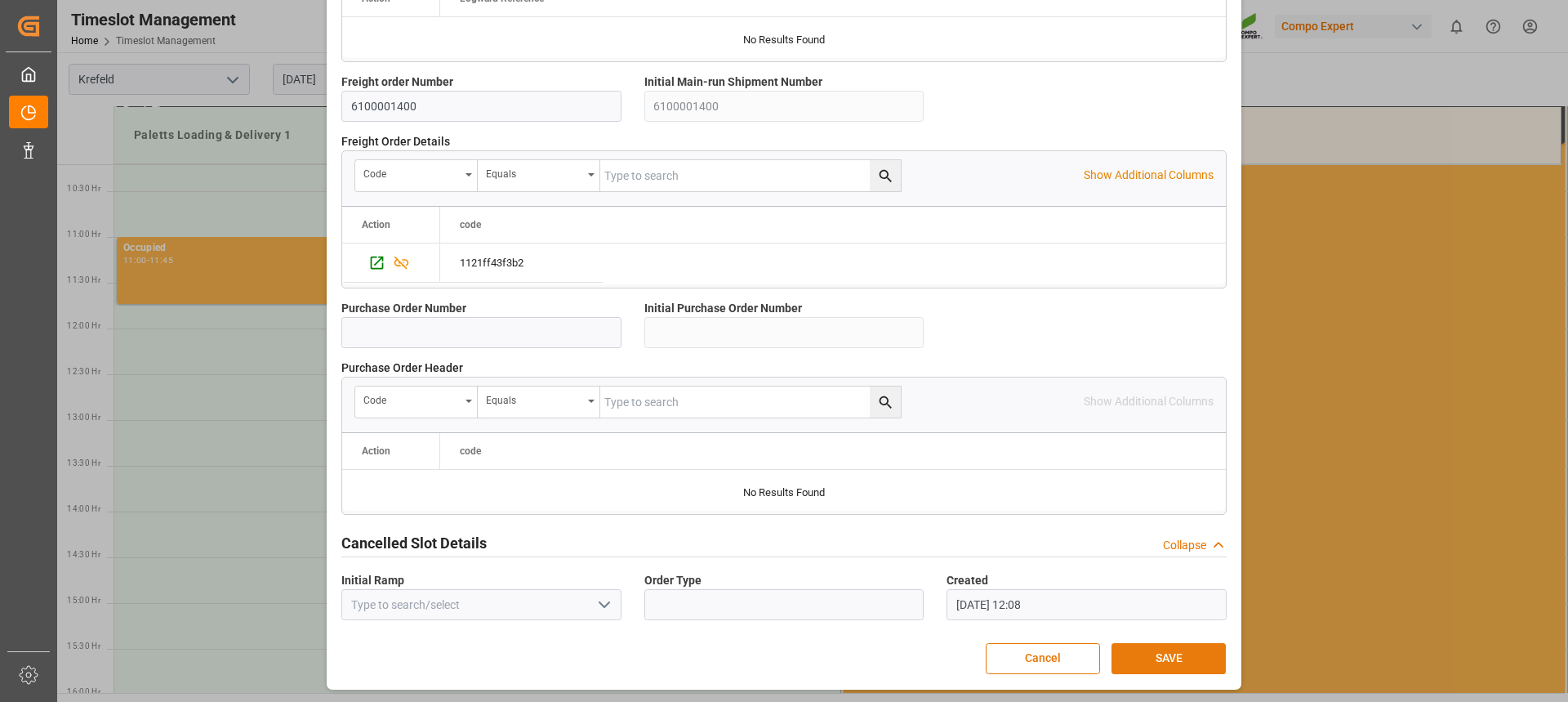
click at [1175, 648] on button "SAVE" at bounding box center [1168, 658] width 114 height 31
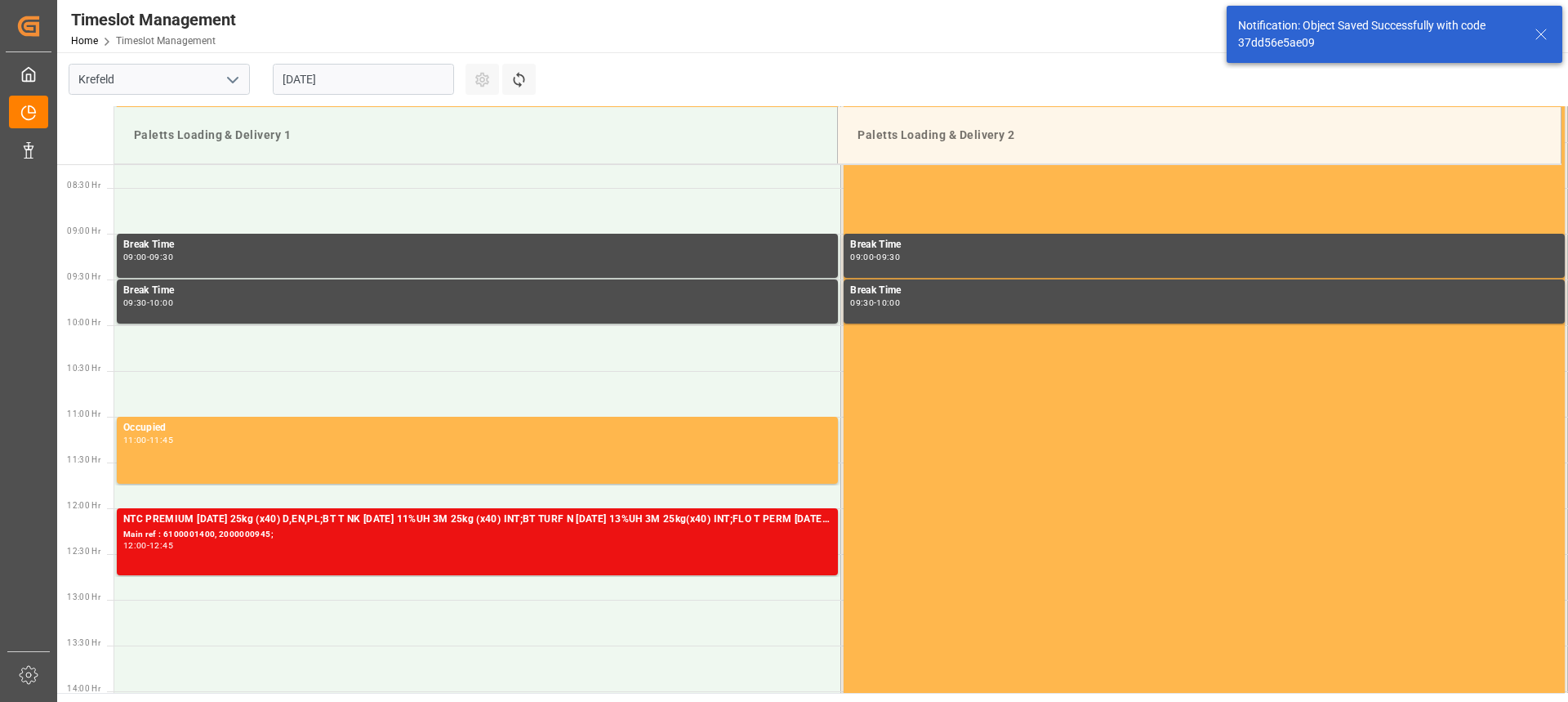
scroll to position [996, 0]
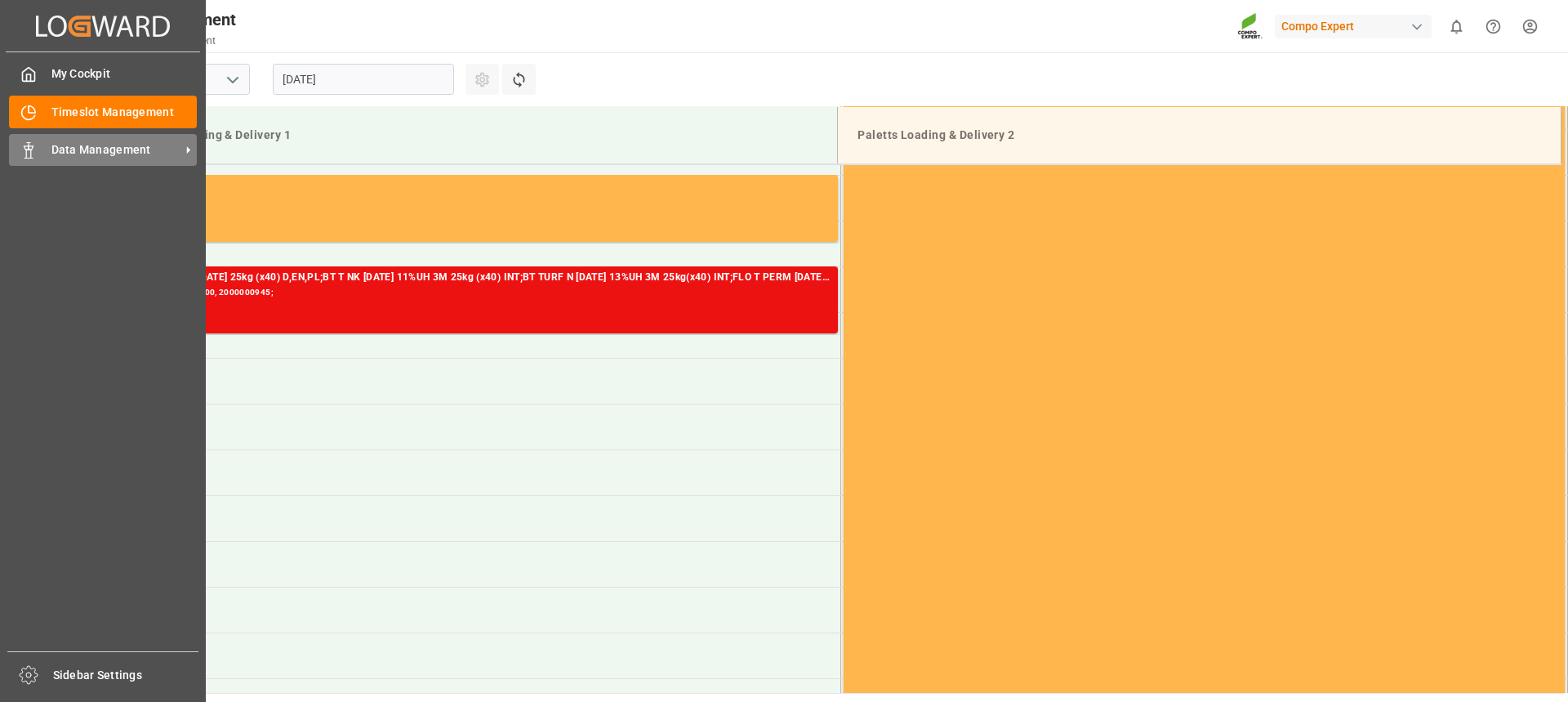
click at [63, 152] on span "Data Management" at bounding box center [116, 150] width 129 height 17
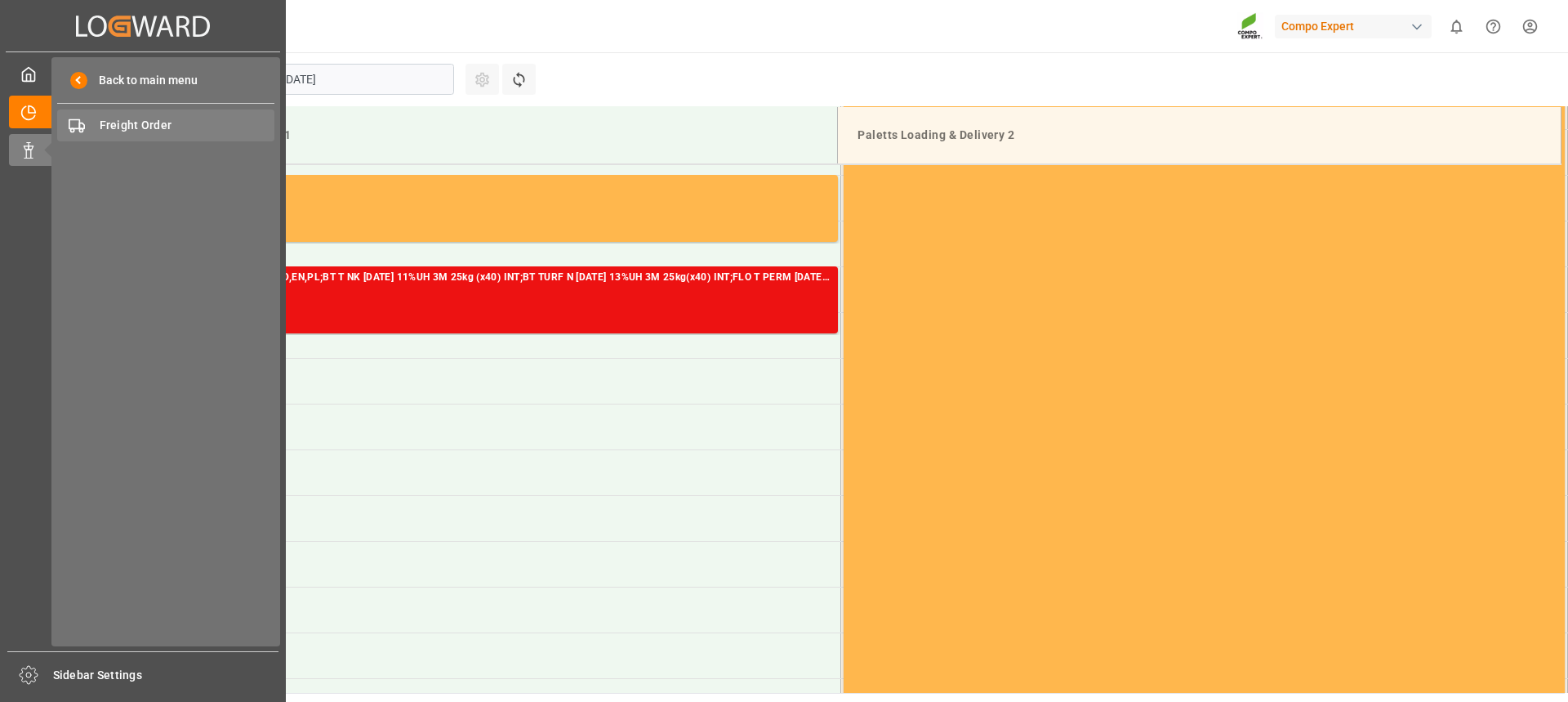
click at [183, 123] on span "Freight Order" at bounding box center [188, 125] width 176 height 17
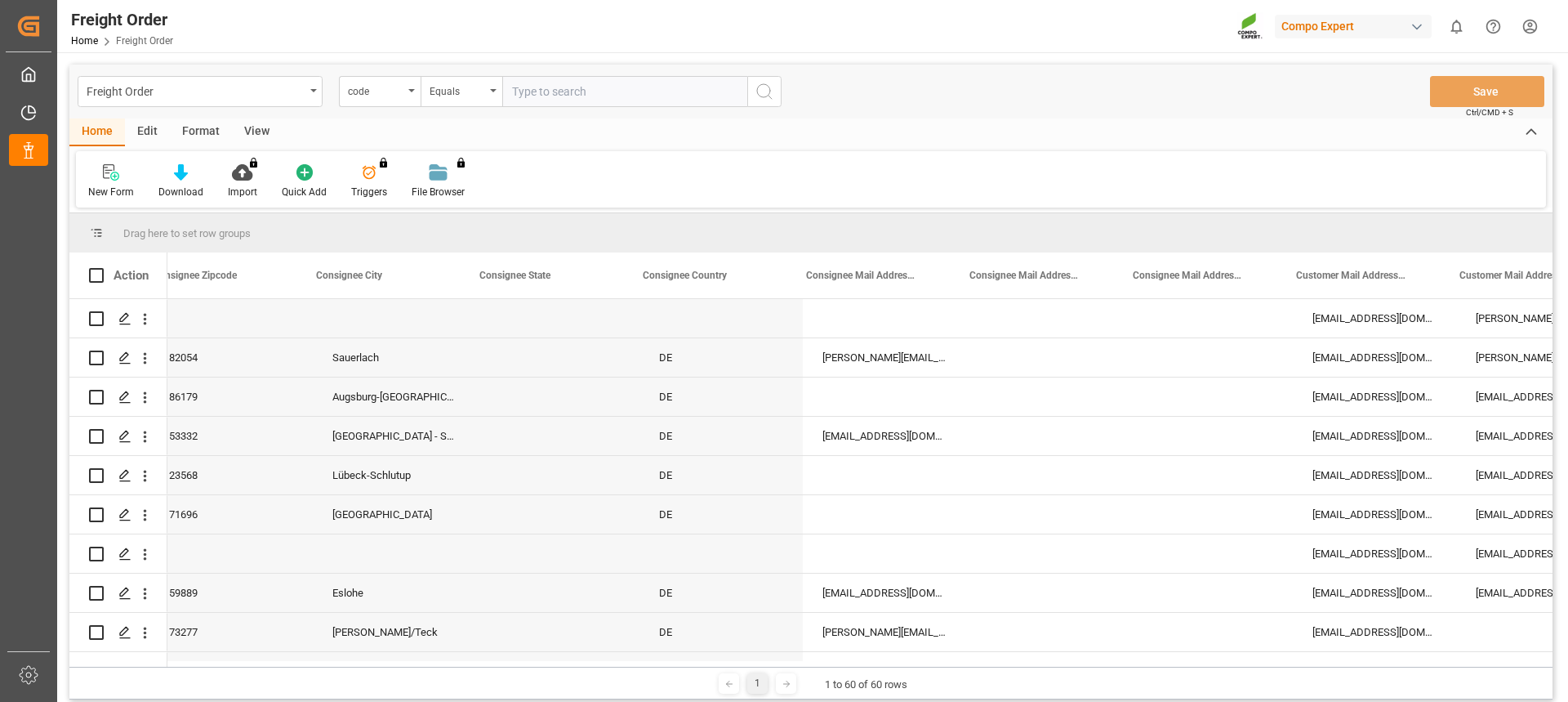
scroll to position [0, 1705]
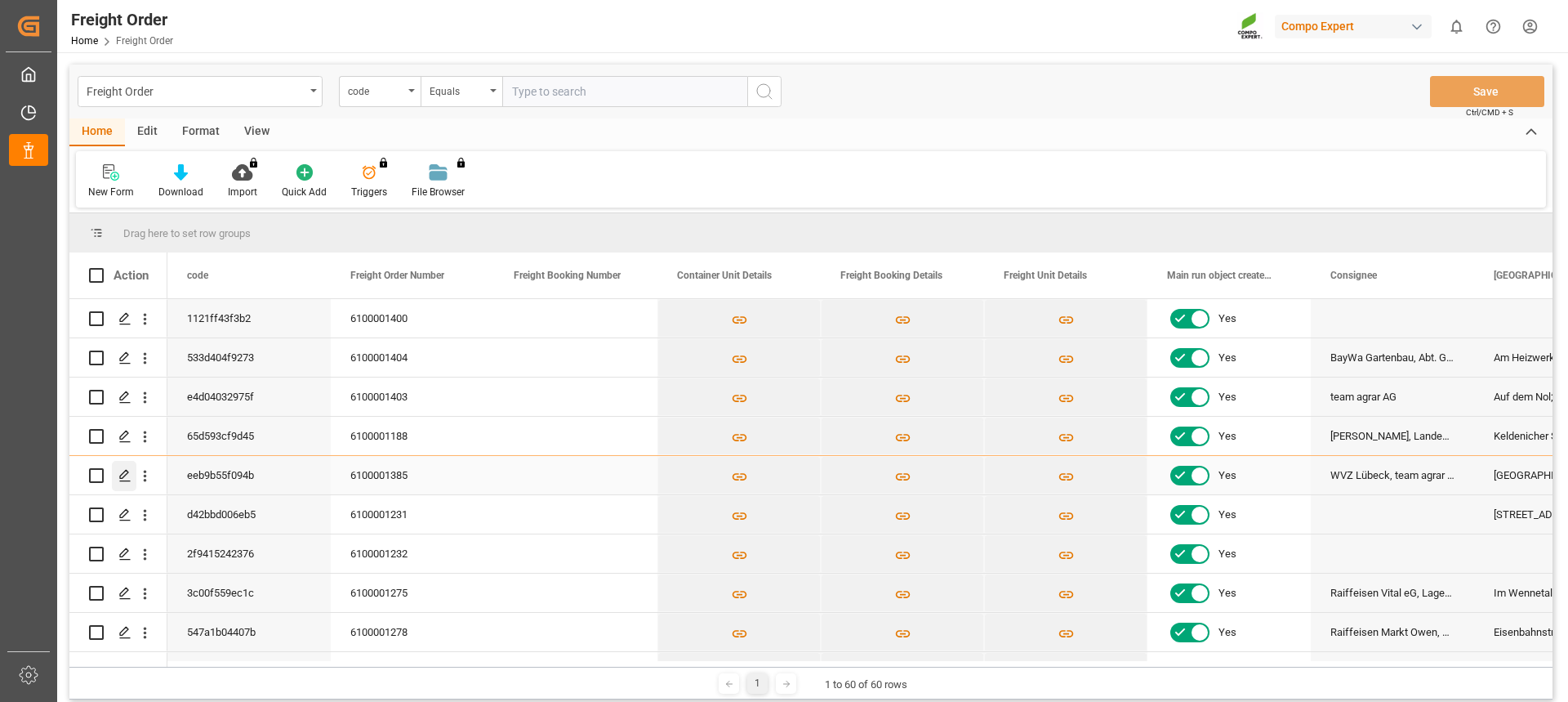
click at [117, 480] on div "Press SPACE to select this row." at bounding box center [123, 476] width 25 height 30
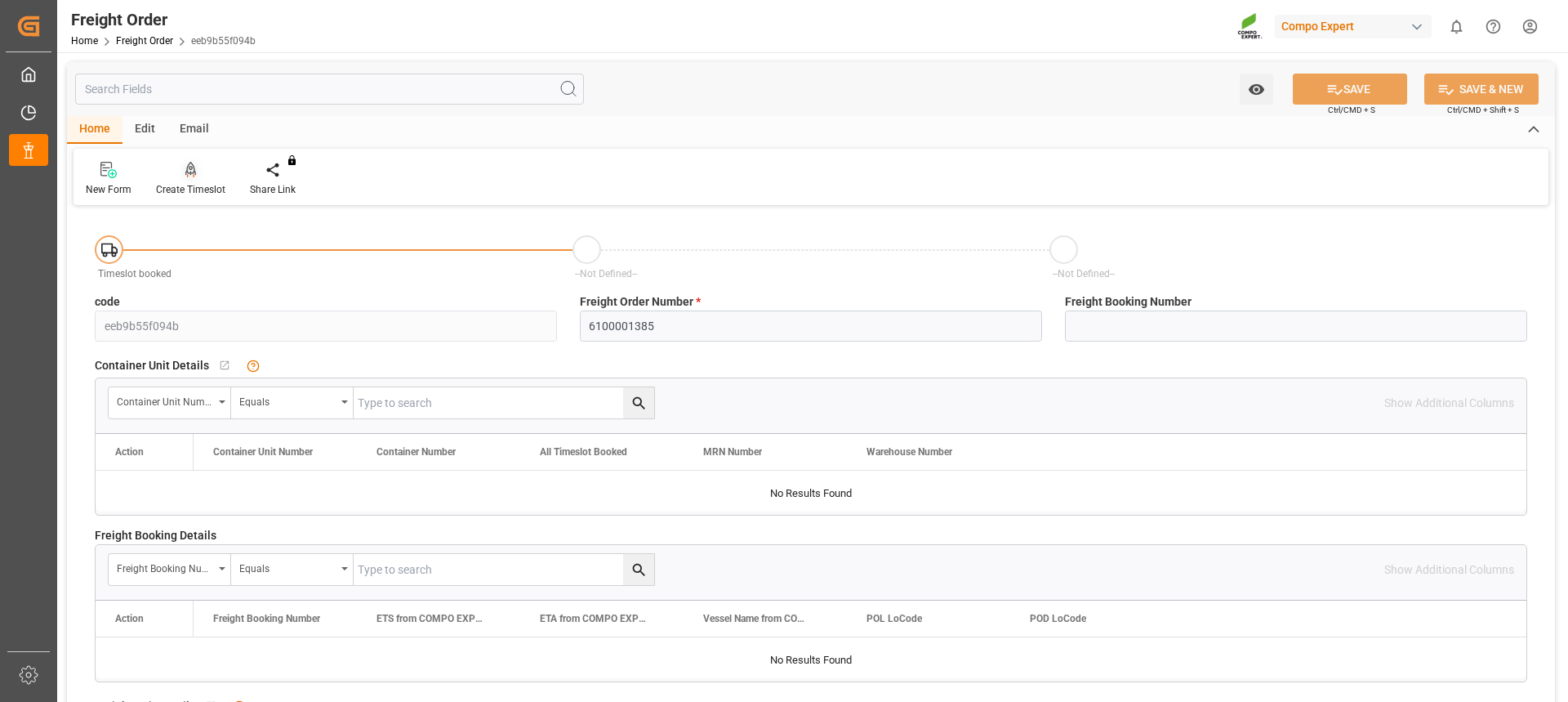
click at [202, 182] on div "Create Timeslot" at bounding box center [191, 189] width 69 height 14
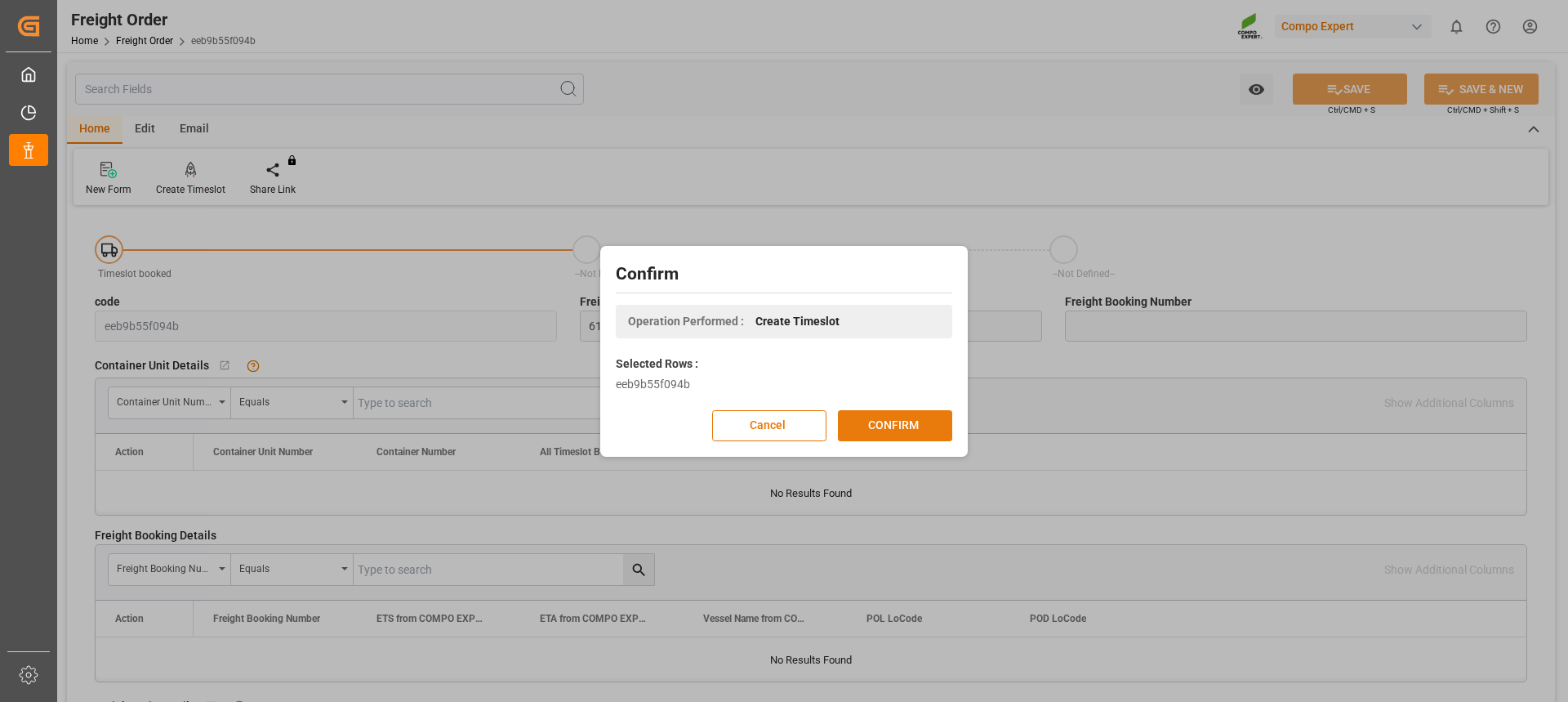
click at [866, 424] on button "CONFIRM" at bounding box center [894, 425] width 114 height 31
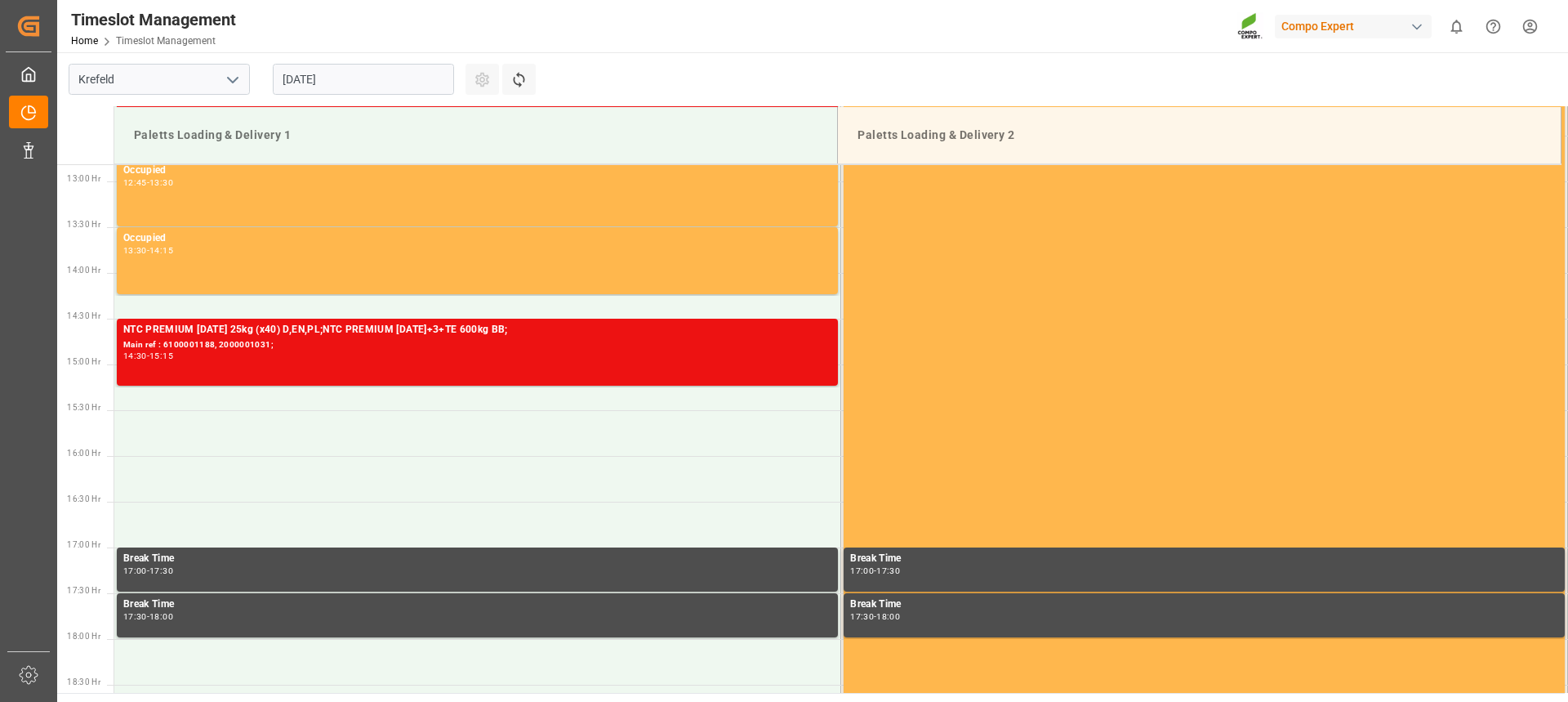
scroll to position [1179, 0]
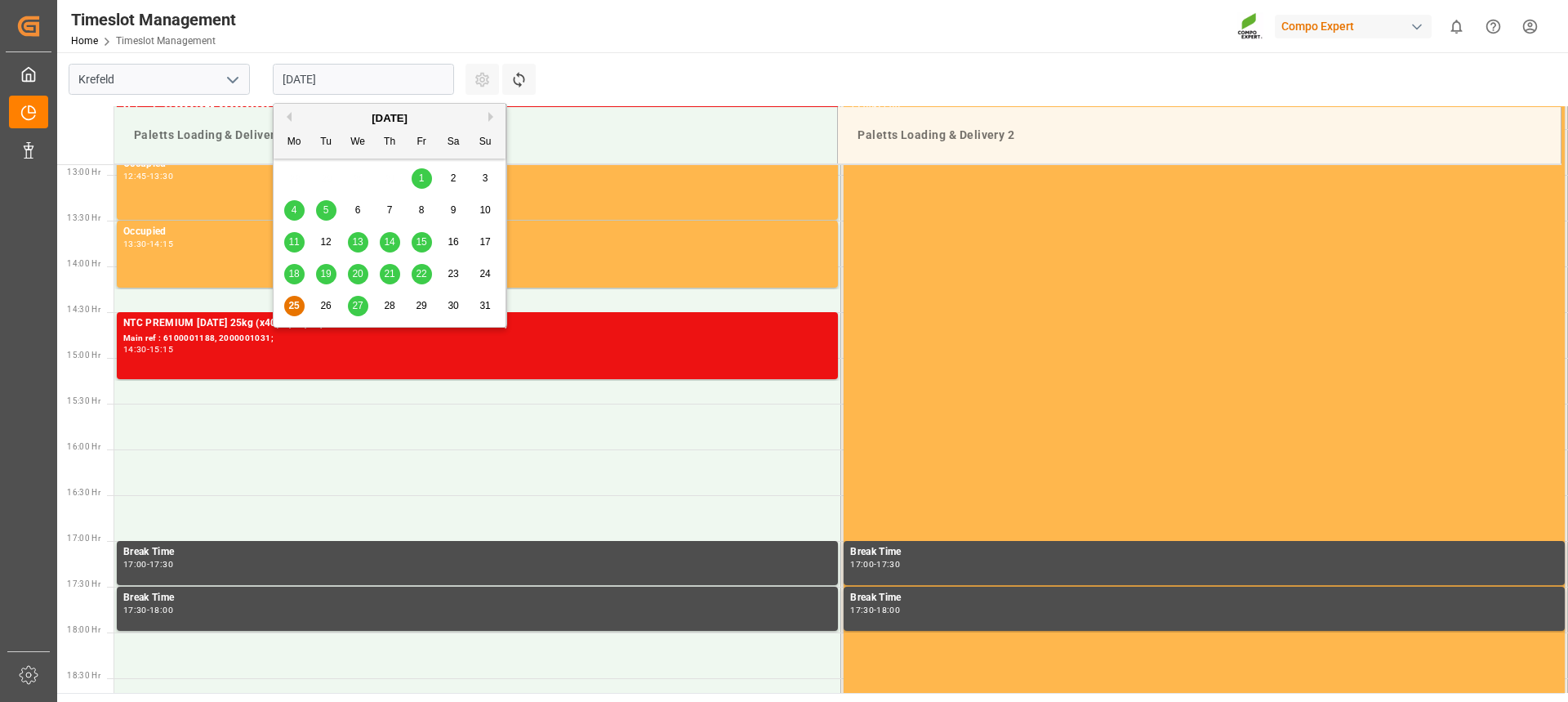
click at [367, 84] on input "[DATE]" at bounding box center [363, 79] width 181 height 31
click at [324, 310] on span "26" at bounding box center [325, 306] width 11 height 12
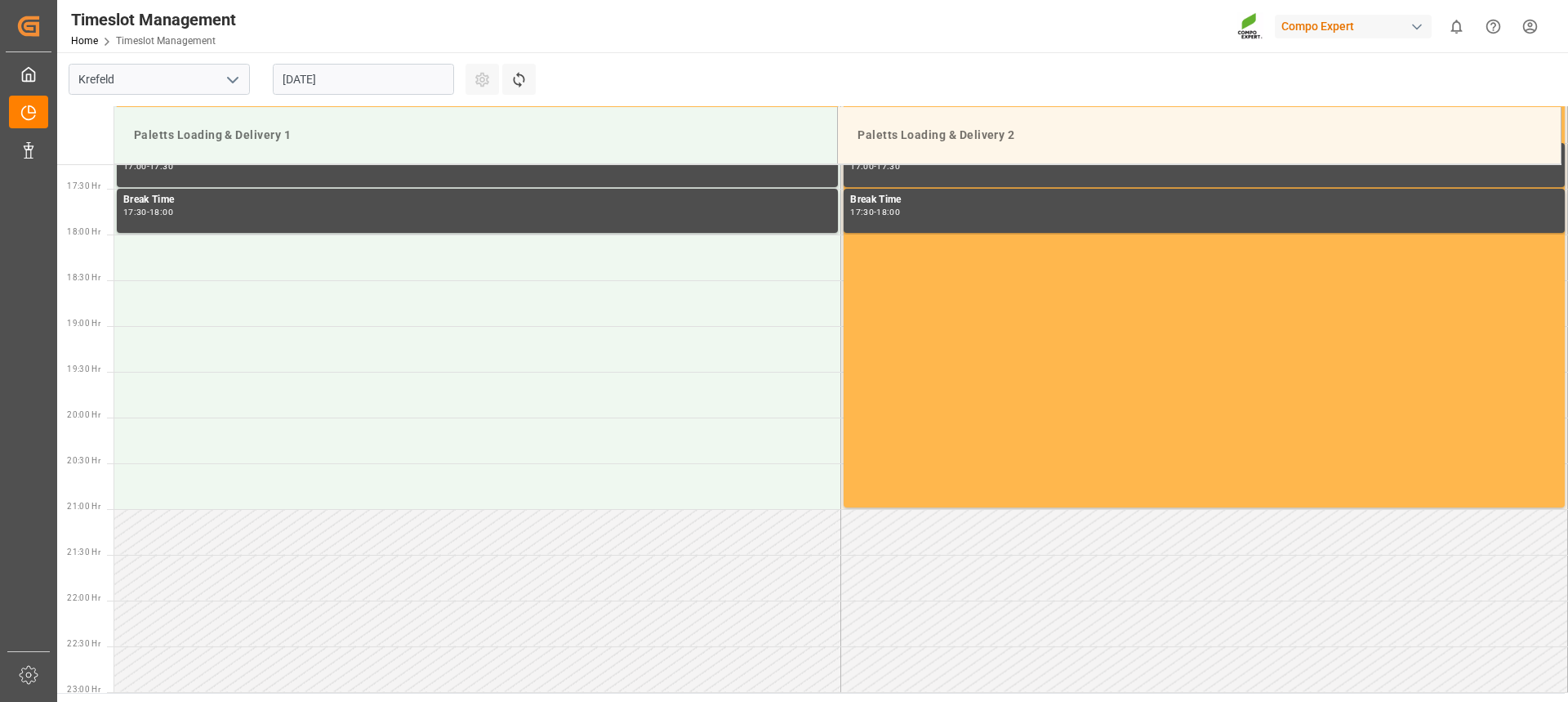
scroll to position [1423, 0]
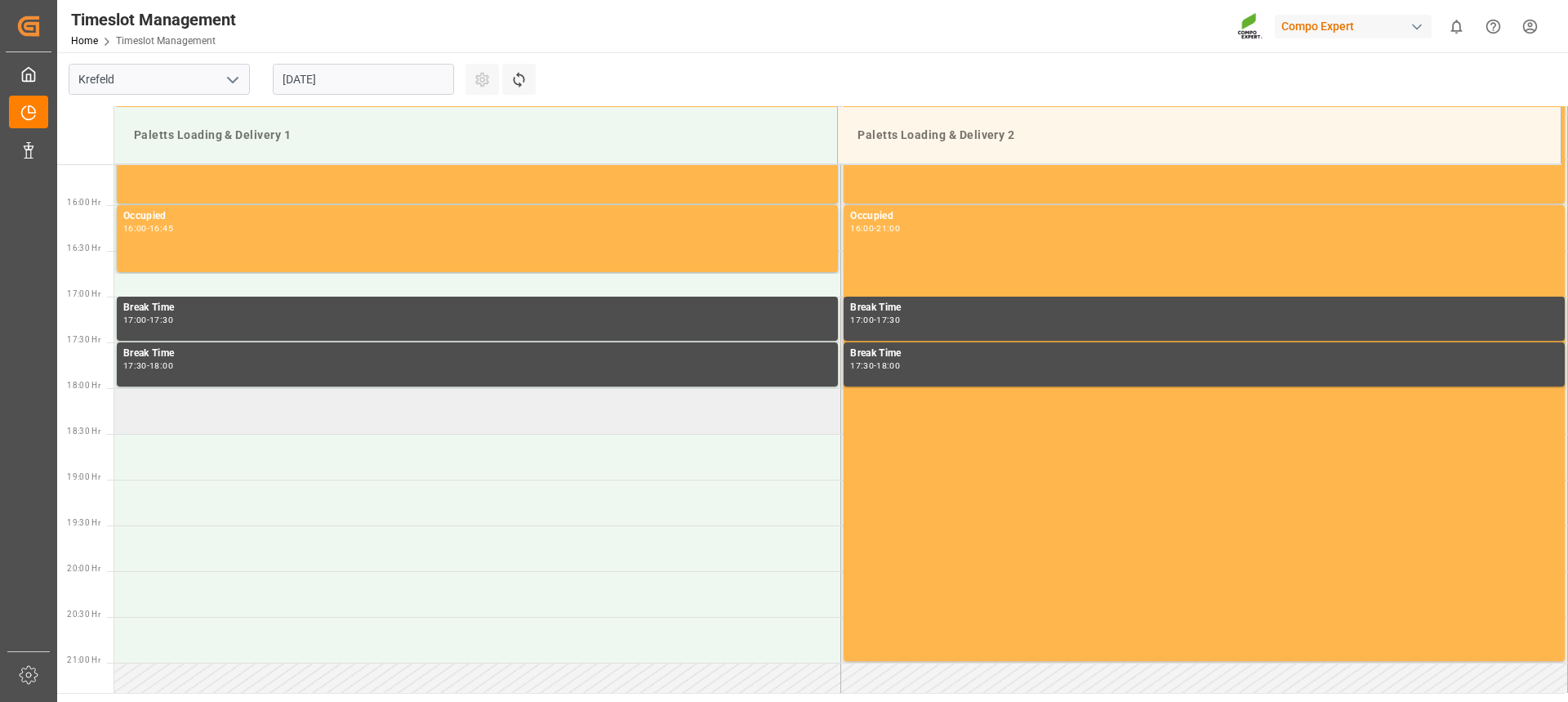
click at [223, 425] on td at bounding box center [478, 411] width 727 height 46
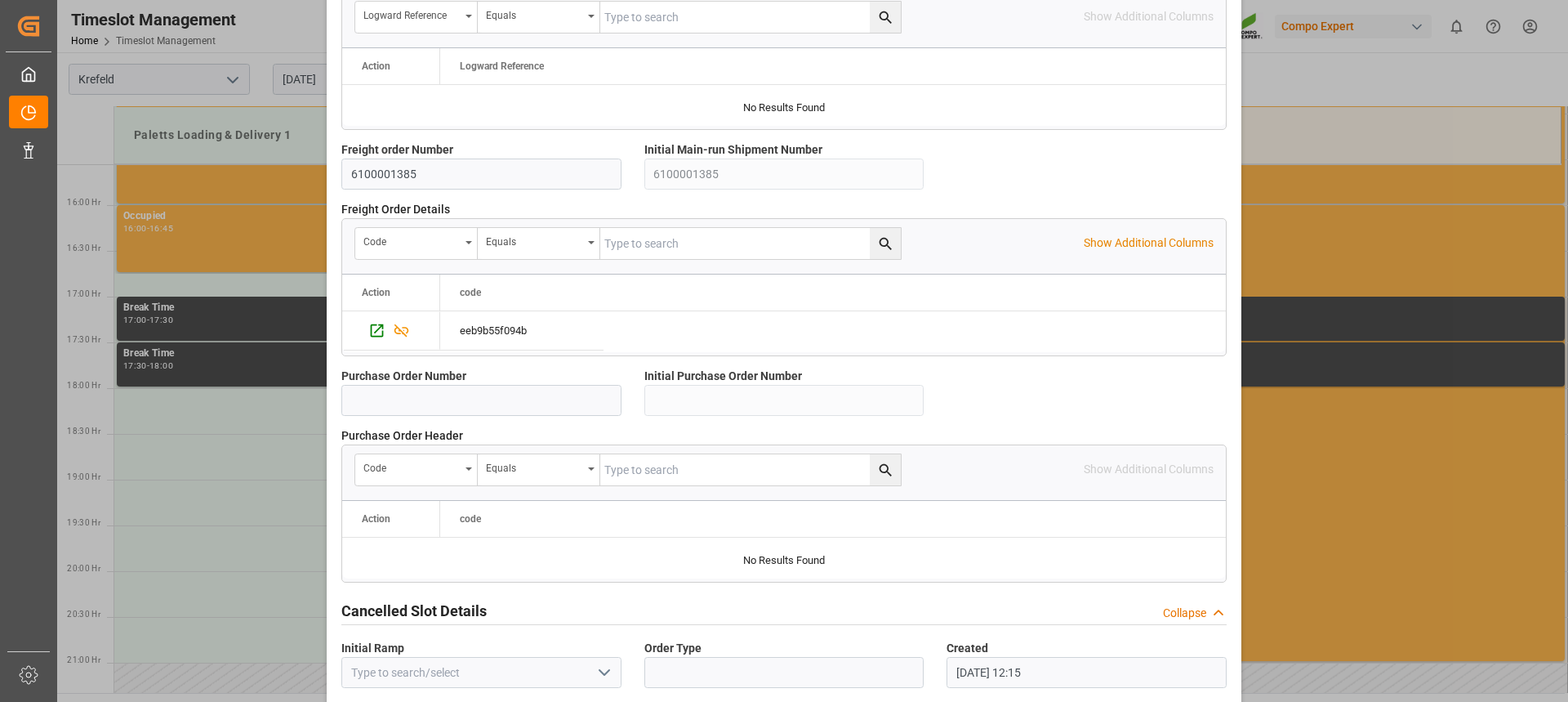
scroll to position [1457, 0]
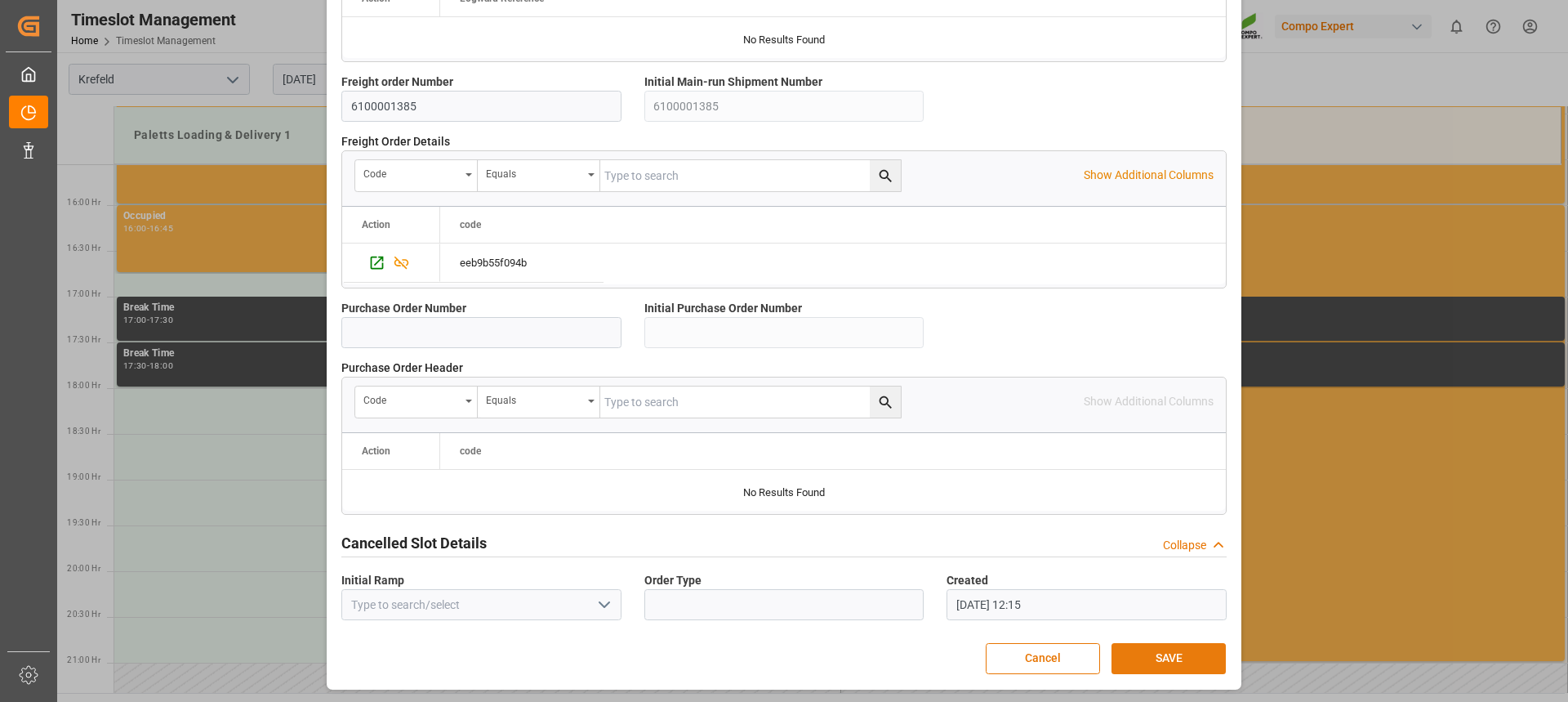
click at [1177, 663] on button "SAVE" at bounding box center [1168, 658] width 114 height 31
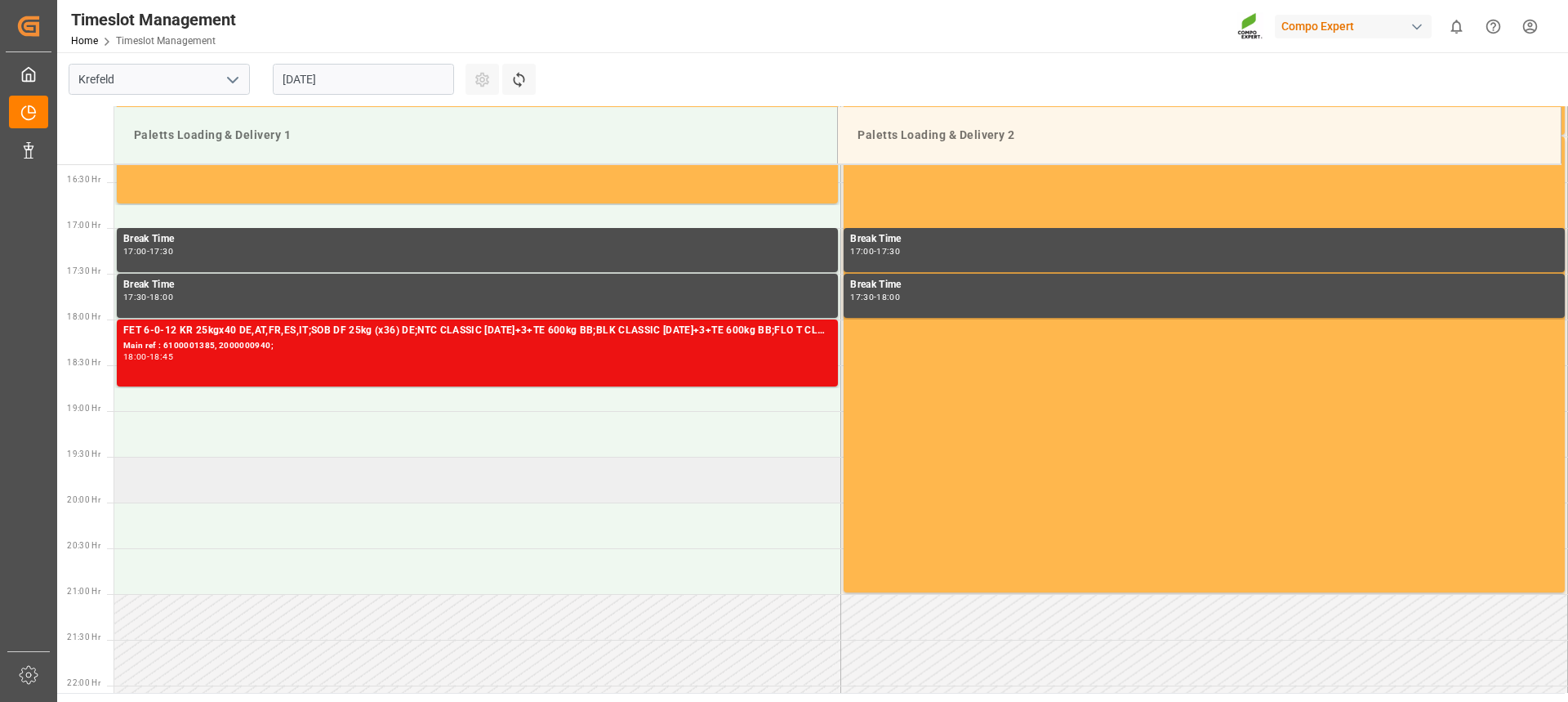
scroll to position [1463, 0]
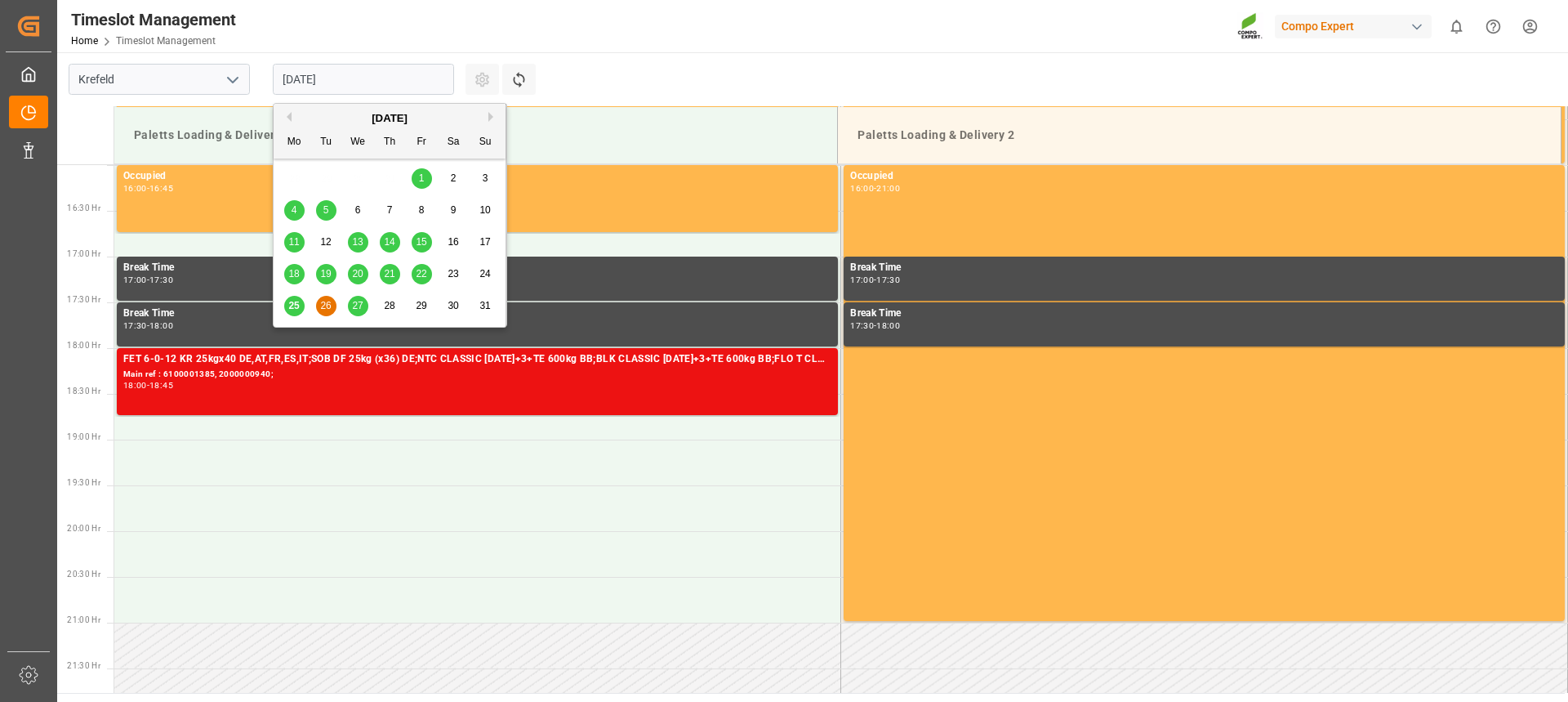
click at [352, 69] on input "[DATE]" at bounding box center [363, 79] width 181 height 31
click at [324, 209] on span "5" at bounding box center [326, 211] width 6 height 12
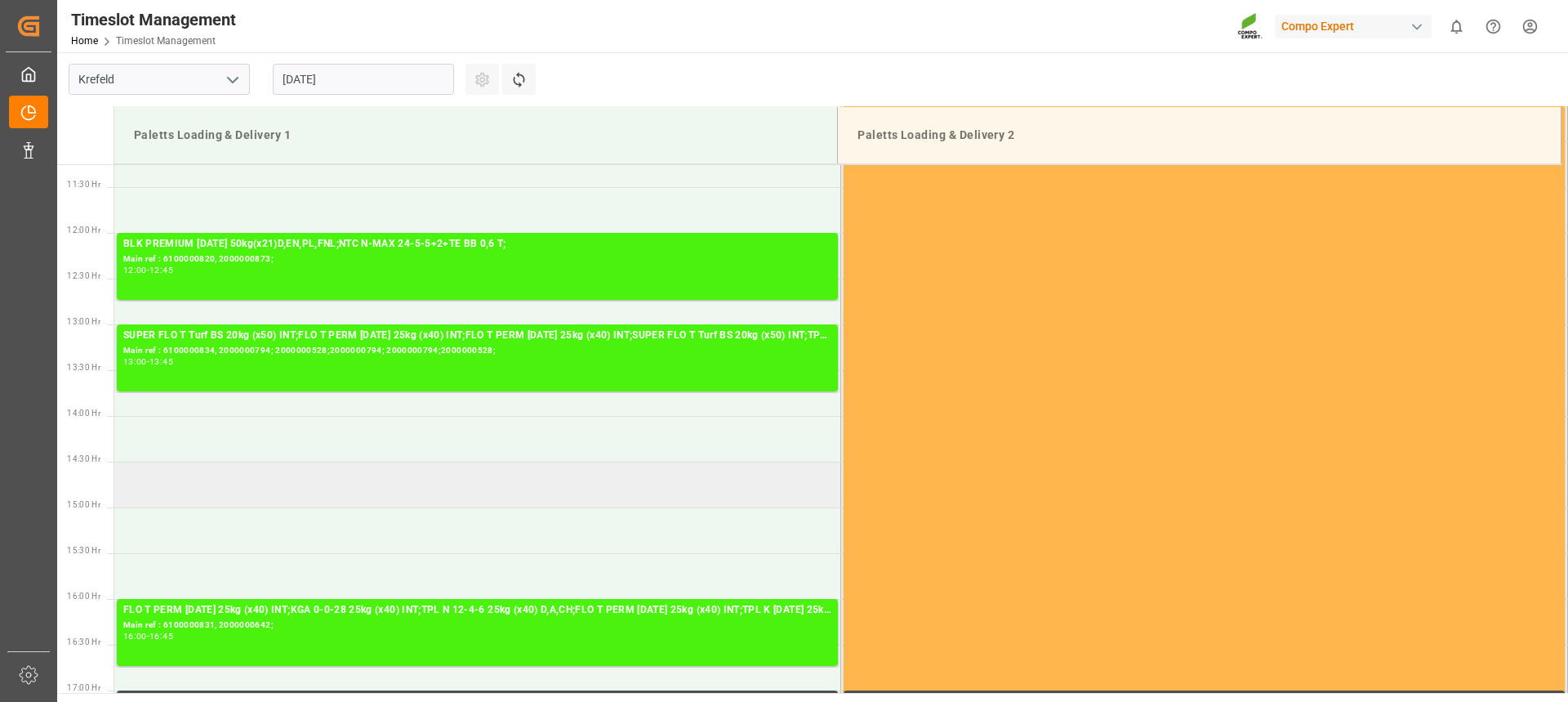
scroll to position [1016, 0]
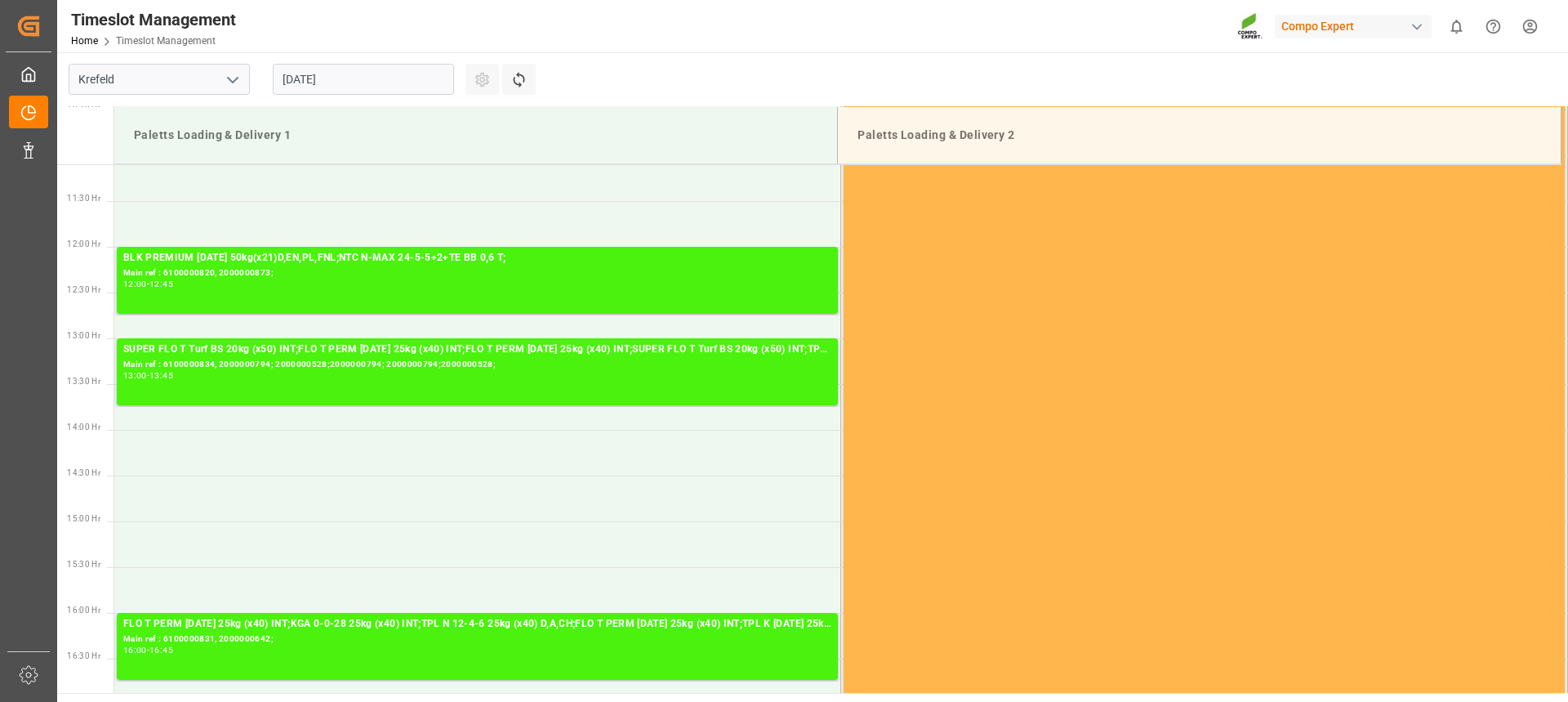
click at [337, 78] on input "[DATE]" at bounding box center [363, 79] width 181 height 31
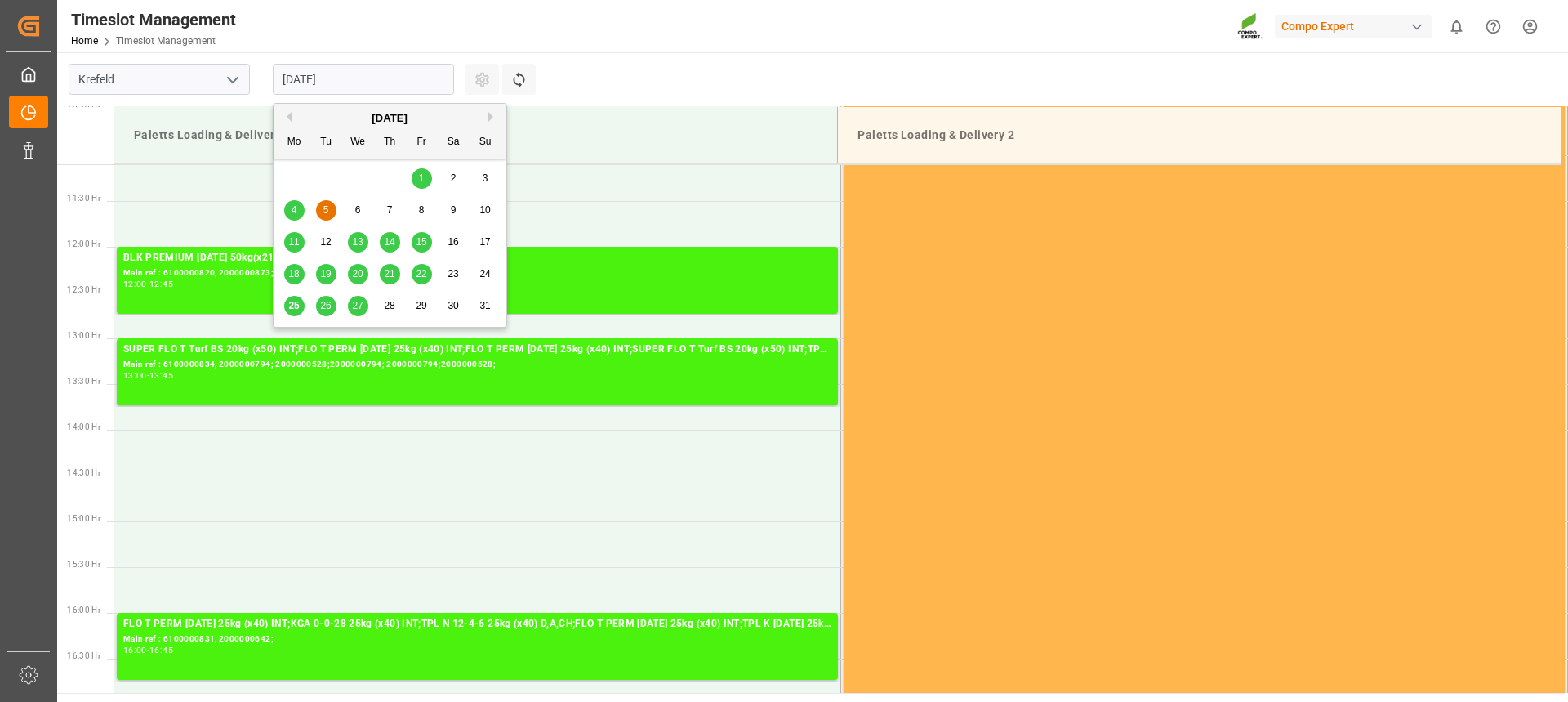
click at [294, 120] on div "[DATE]" at bounding box center [390, 118] width 232 height 16
click at [285, 114] on button "Previous Month" at bounding box center [287, 117] width 10 height 10
click at [423, 276] on span "25" at bounding box center [421, 274] width 11 height 12
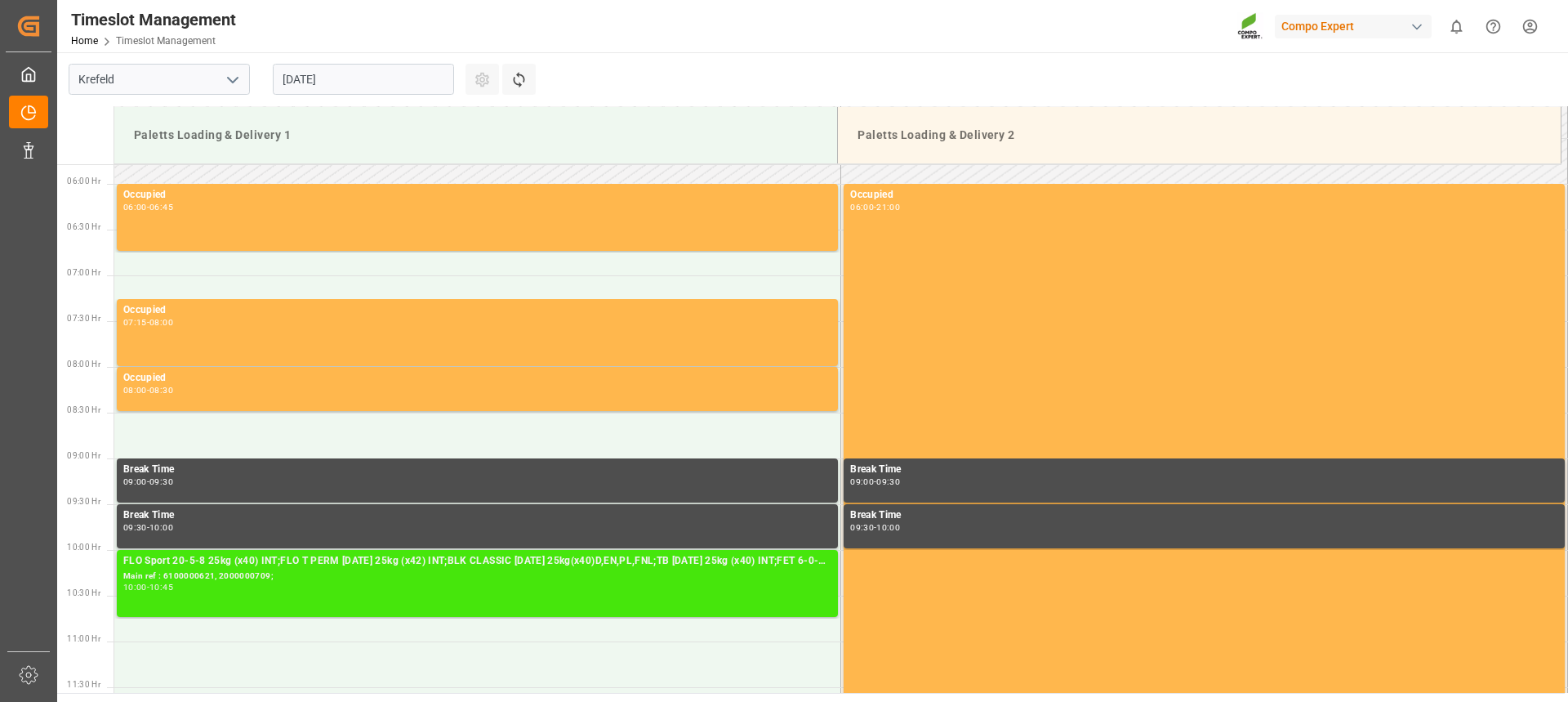
scroll to position [781, 0]
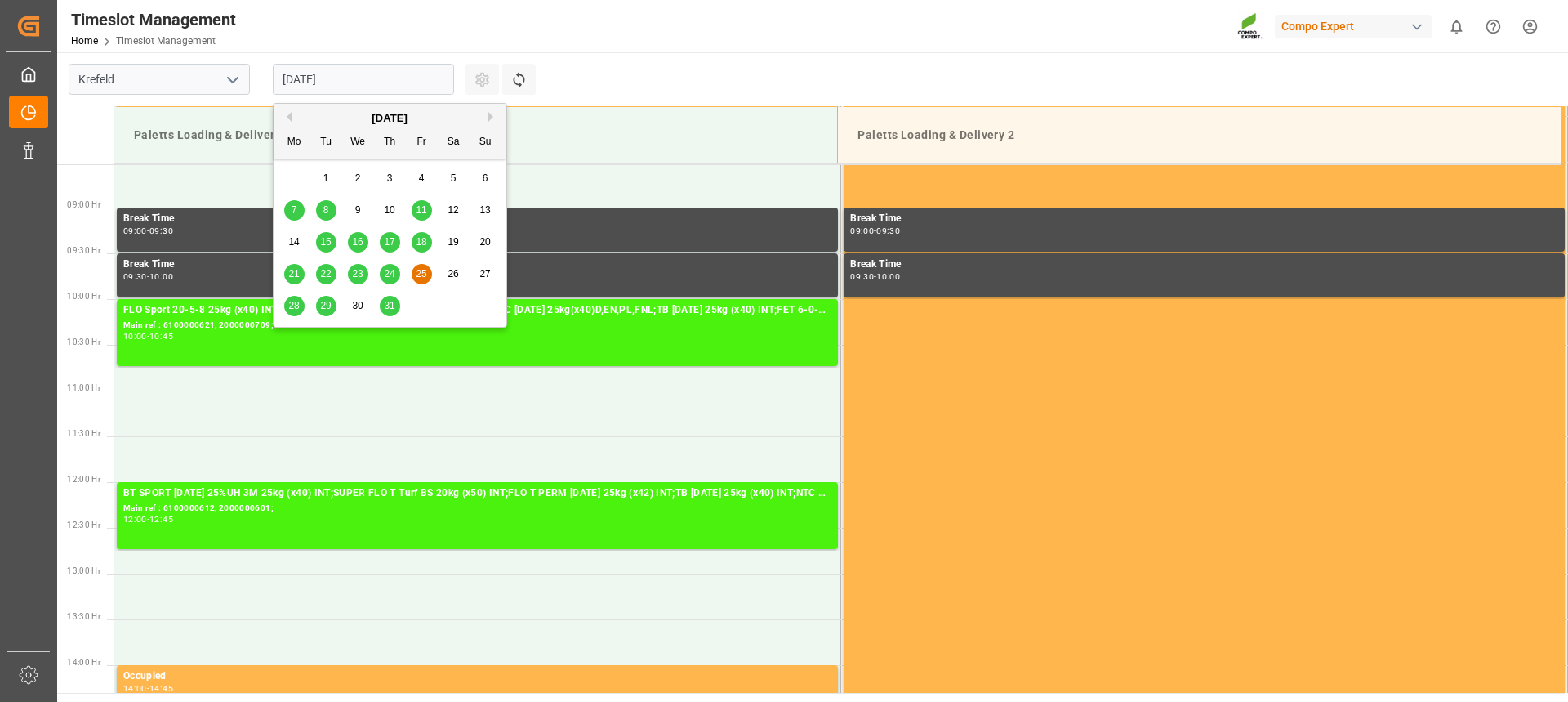
click at [359, 91] on input "[DATE]" at bounding box center [363, 79] width 181 height 31
click at [312, 307] on div "28 29 30 31 1 2 3" at bounding box center [390, 306] width 223 height 32
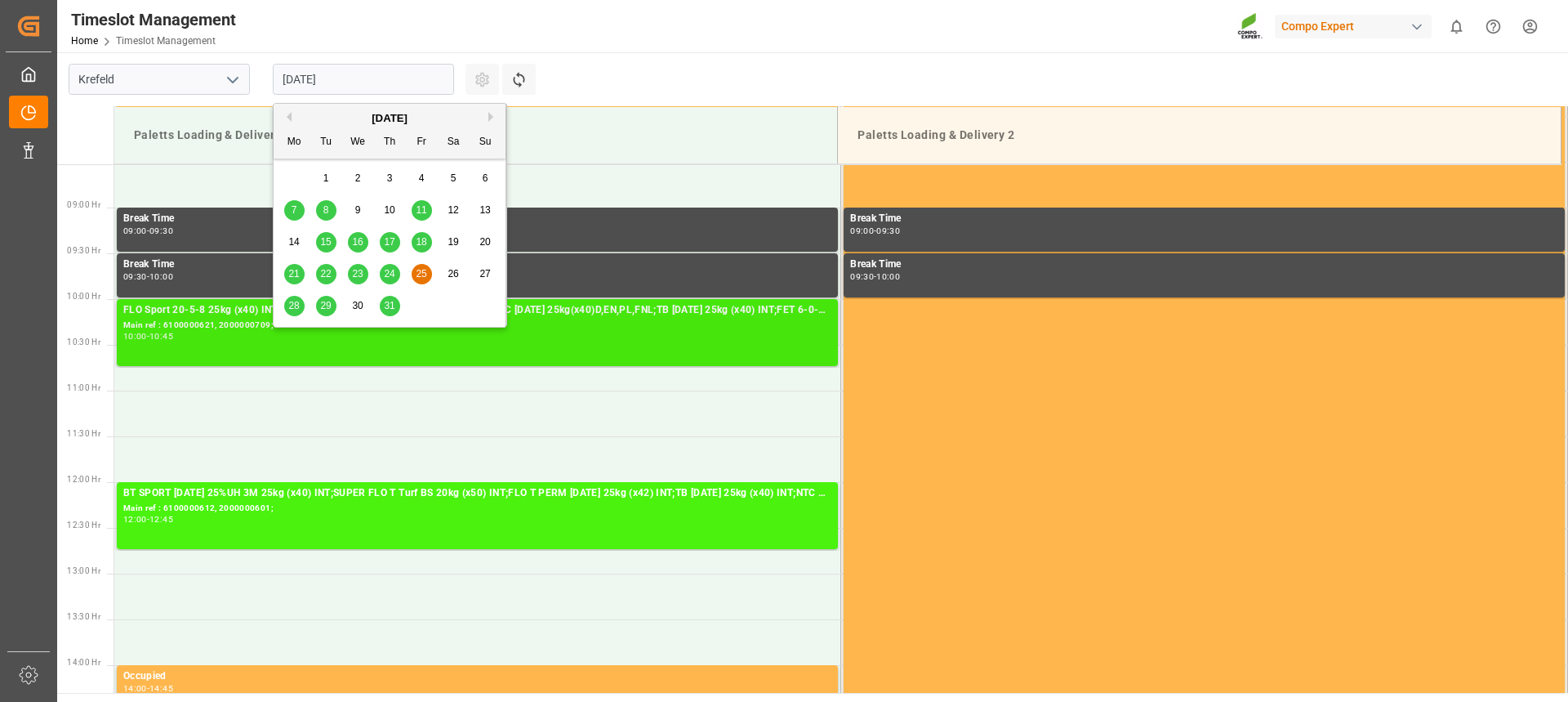
click at [724, 344] on div "FLO Sport 20-5-8 25kg (x40) INT;FLO T PERM [DATE] 25kg (x42) INT;BLK CLASSIC [D…" at bounding box center [478, 332] width 708 height 60
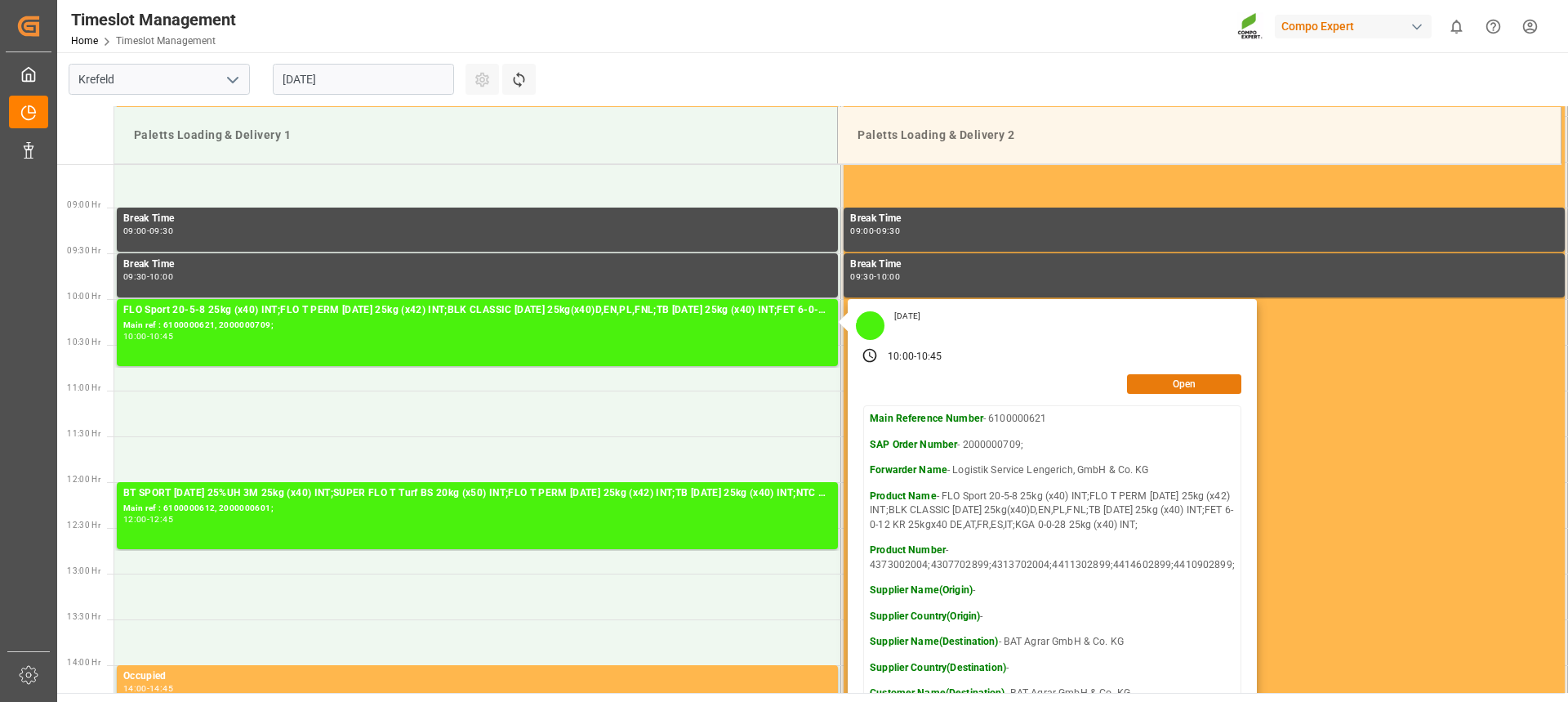
click at [1150, 385] on button "Open" at bounding box center [1183, 383] width 114 height 19
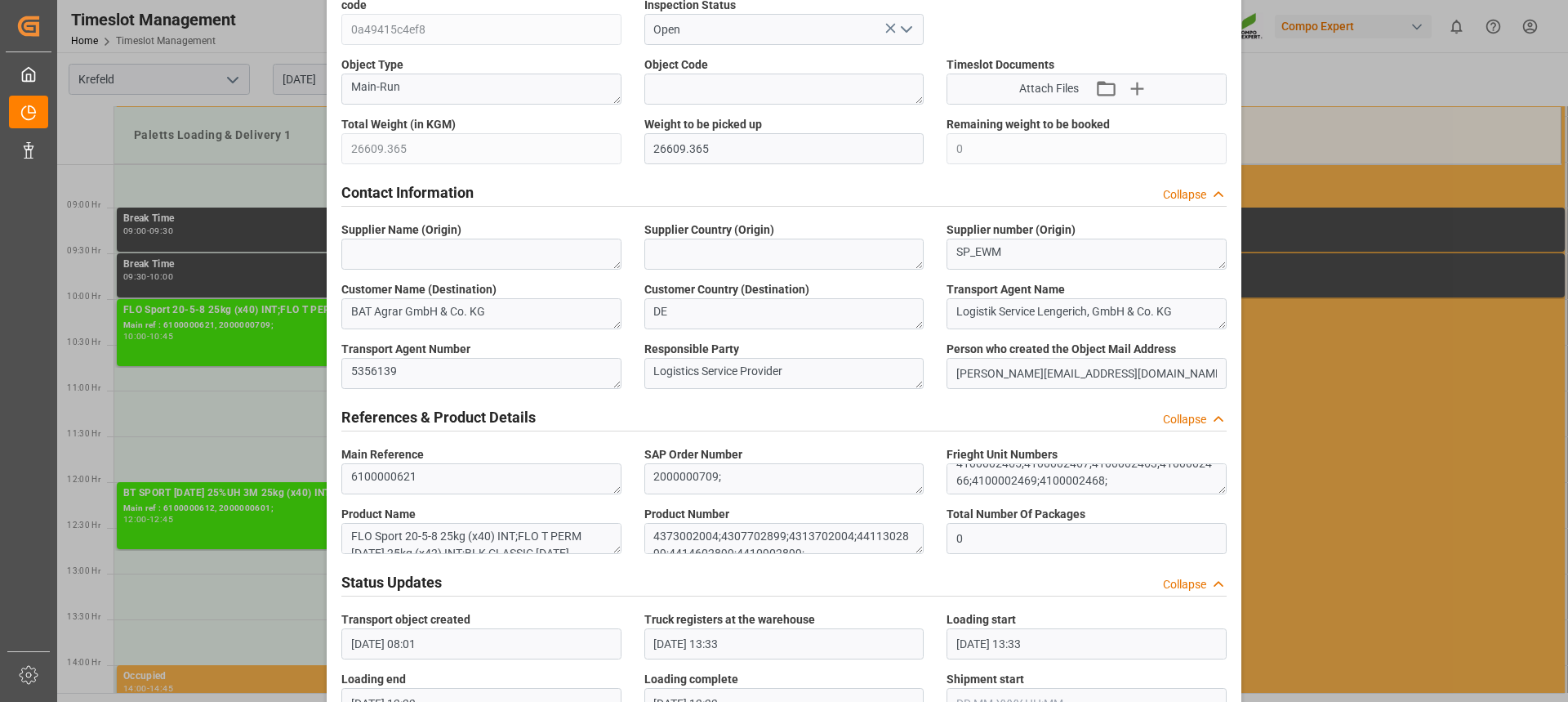
scroll to position [0, 0]
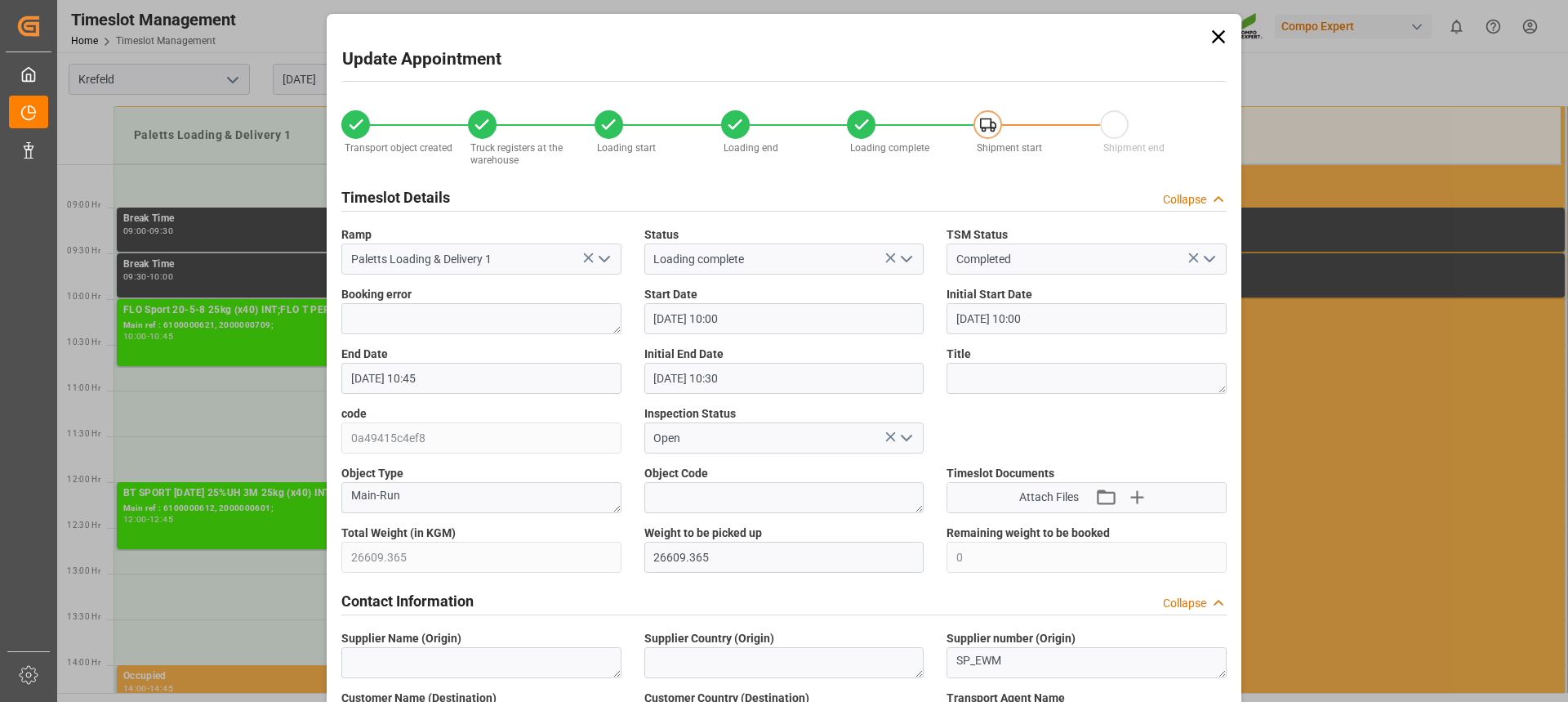
click at [1217, 38] on icon at bounding box center [1218, 36] width 13 height 13
